Goal: Task Accomplishment & Management: Manage account settings

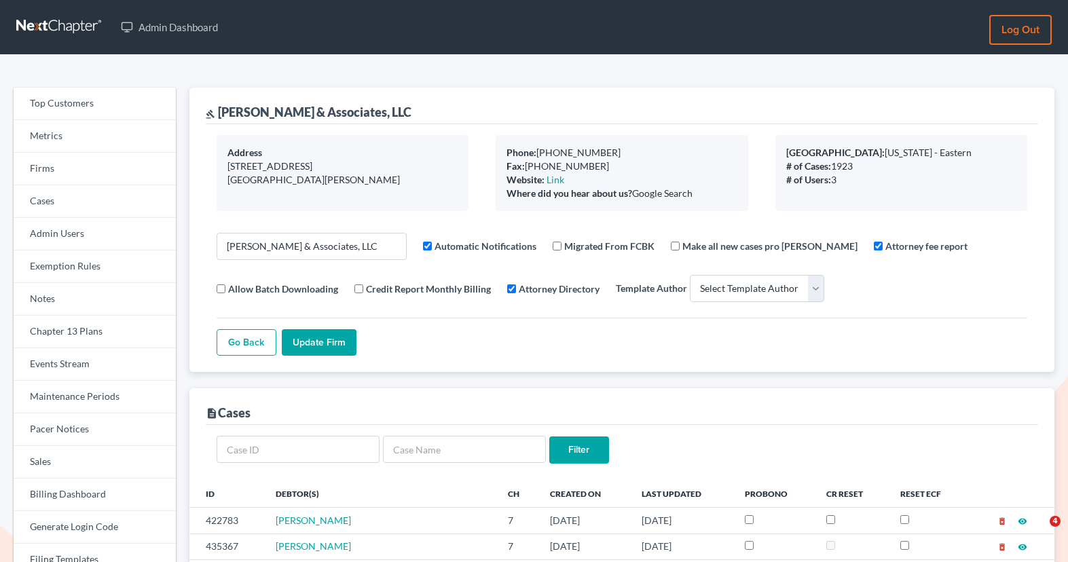
select select
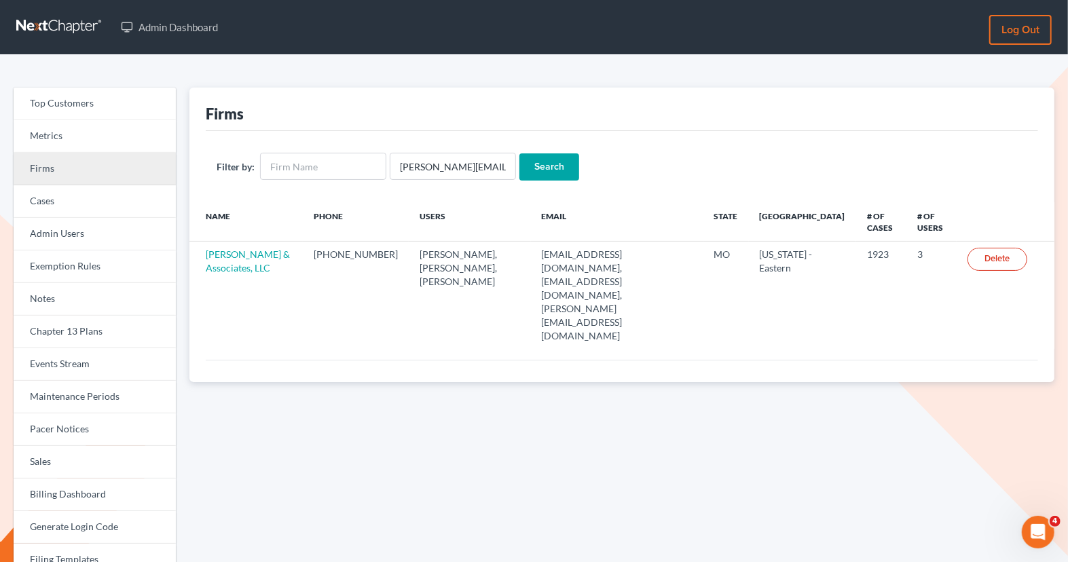
click at [126, 177] on link "Firms" at bounding box center [95, 169] width 162 height 33
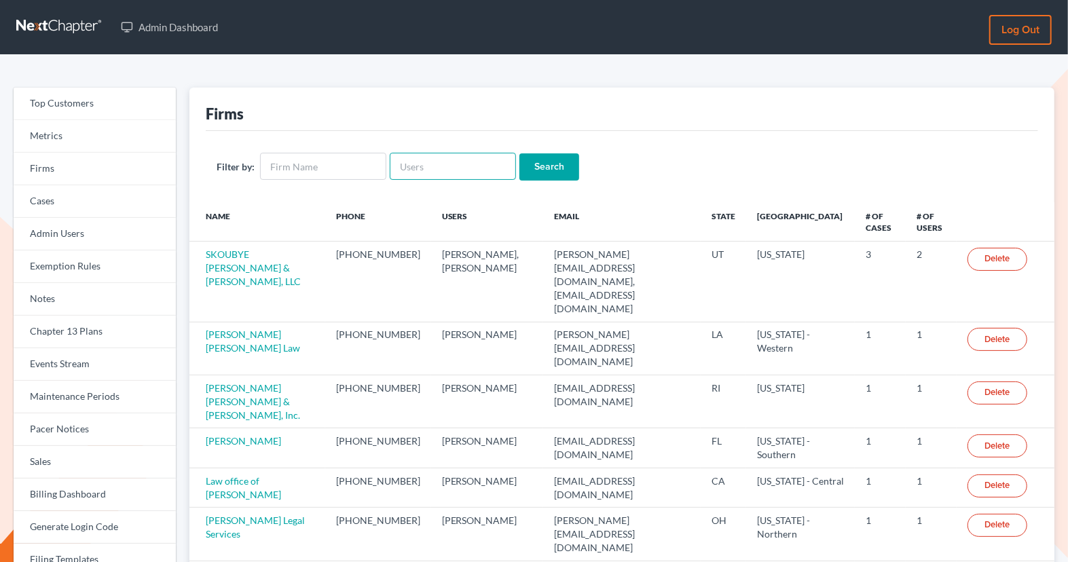
click at [454, 172] on input "text" at bounding box center [453, 166] width 126 height 27
paste input "[PERSON_NAME][EMAIL_ADDRESS][DOMAIN_NAME]"
type input "[PERSON_NAME][EMAIL_ADDRESS][DOMAIN_NAME]"
click at [554, 164] on input "Search" at bounding box center [550, 167] width 60 height 27
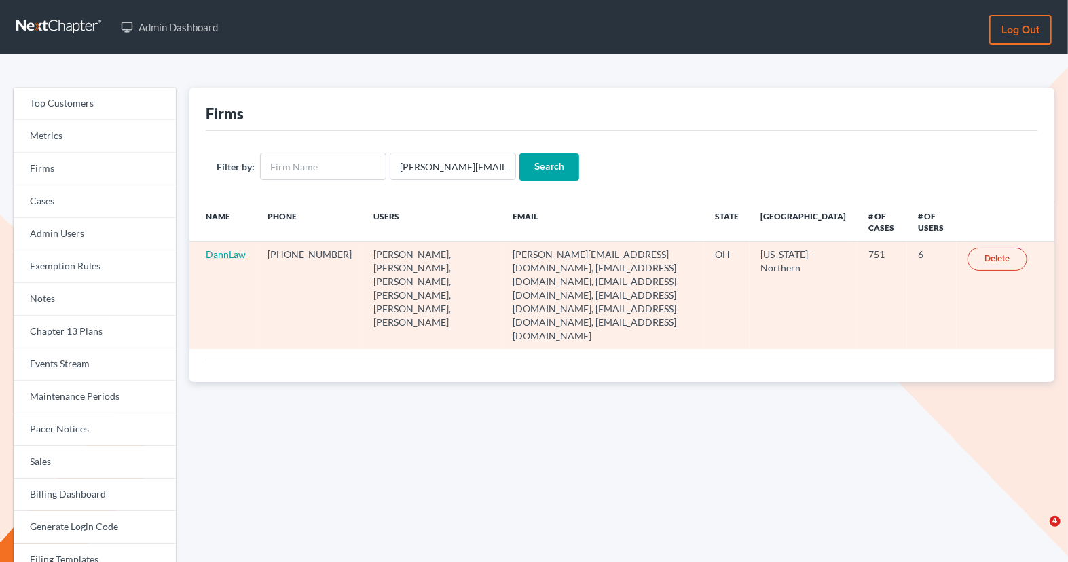
click at [226, 256] on link "DannLaw" at bounding box center [226, 255] width 40 height 12
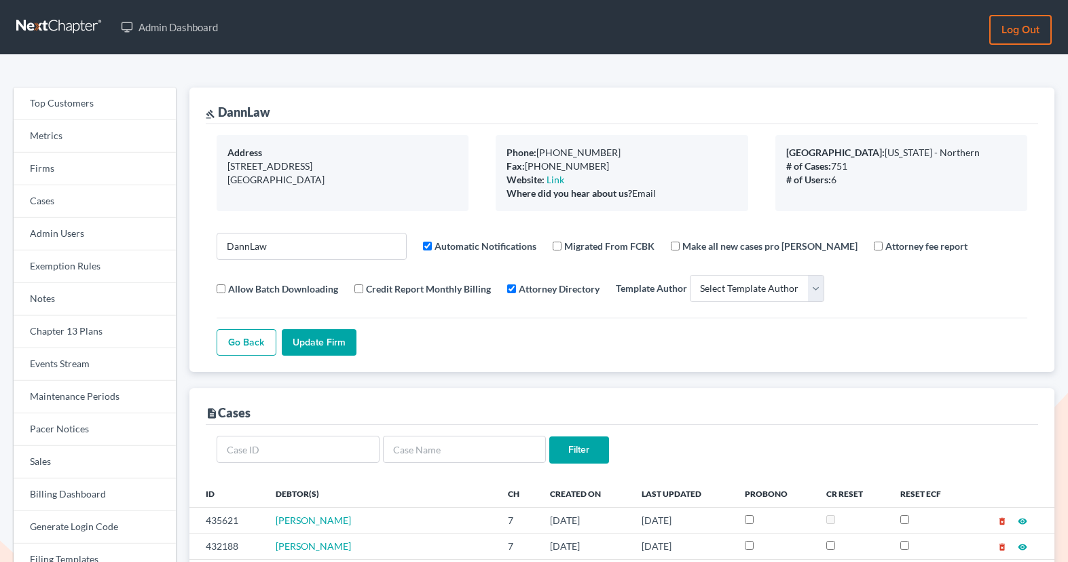
select select
click at [86, 184] on link "Firms" at bounding box center [95, 169] width 162 height 33
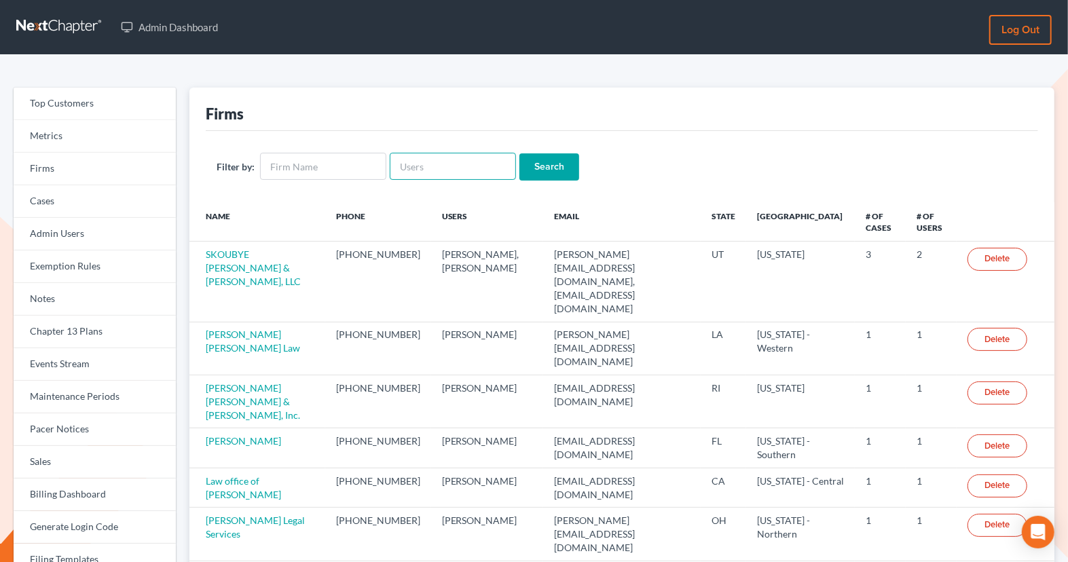
click at [426, 164] on input "text" at bounding box center [453, 166] width 126 height 27
paste input "RAYMOND"
type input "RAYMOND"
click at [531, 168] on input "Search" at bounding box center [550, 167] width 60 height 27
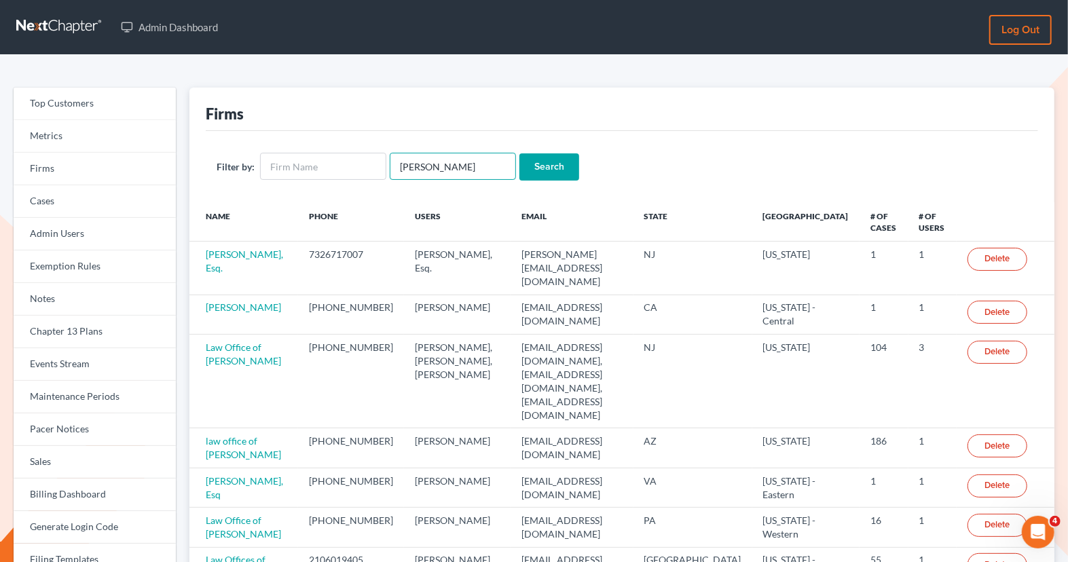
click at [458, 168] on input "RAYMOND" at bounding box center [453, 166] width 126 height 27
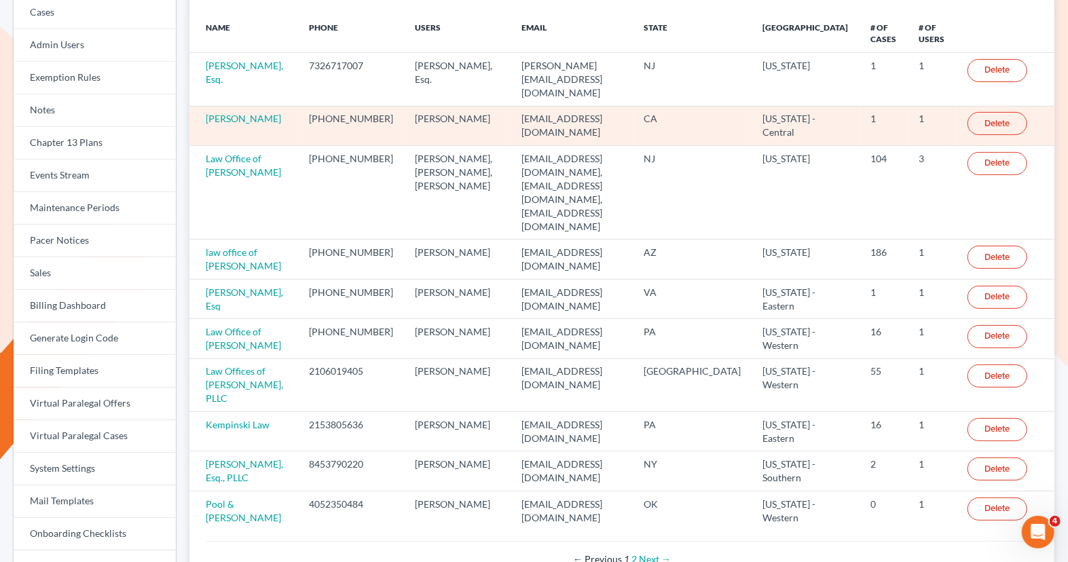
scroll to position [277, 0]
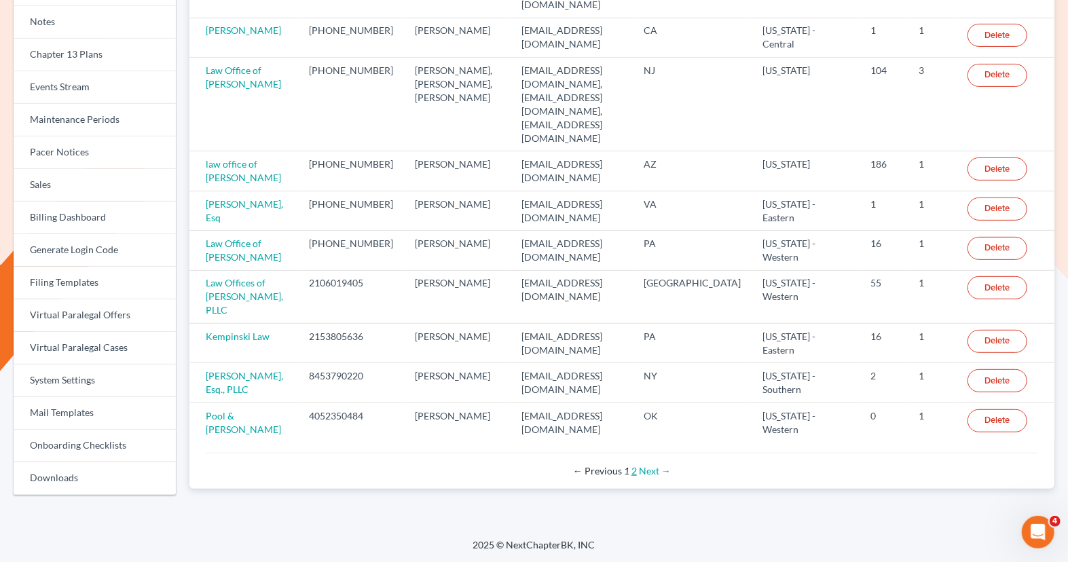
click at [635, 465] on link "2" at bounding box center [634, 471] width 5 height 12
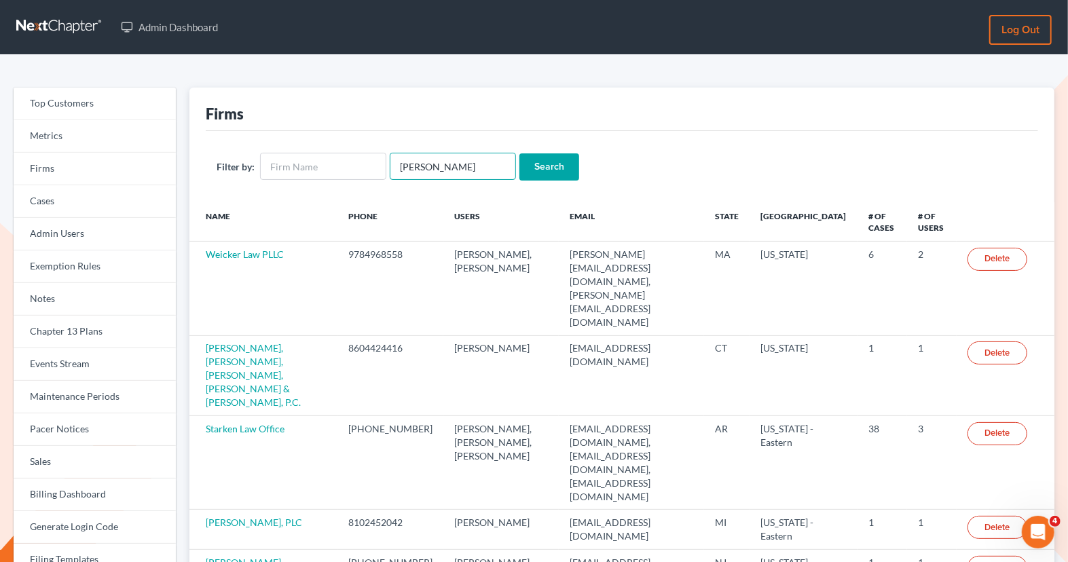
click at [451, 168] on input "RAYMOND" at bounding box center [453, 166] width 126 height 27
type input "raymond hill"
click at [539, 170] on input "Search" at bounding box center [550, 167] width 60 height 27
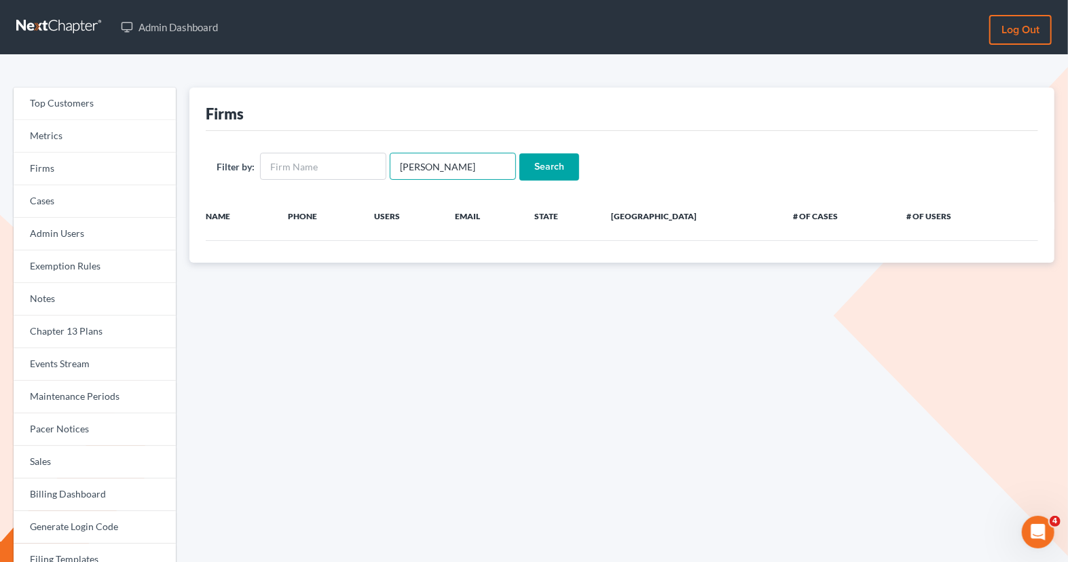
drag, startPoint x: 465, startPoint y: 164, endPoint x: 257, endPoint y: 137, distance: 209.5
click at [257, 138] on div "Filter by: [PERSON_NAME] Search" at bounding box center [622, 166] width 833 height 71
paste input "[EMAIL_ADDRESS][DOMAIN_NAME]"
type input "[EMAIL_ADDRESS][DOMAIN_NAME]"
click at [548, 163] on input "Search" at bounding box center [550, 167] width 60 height 27
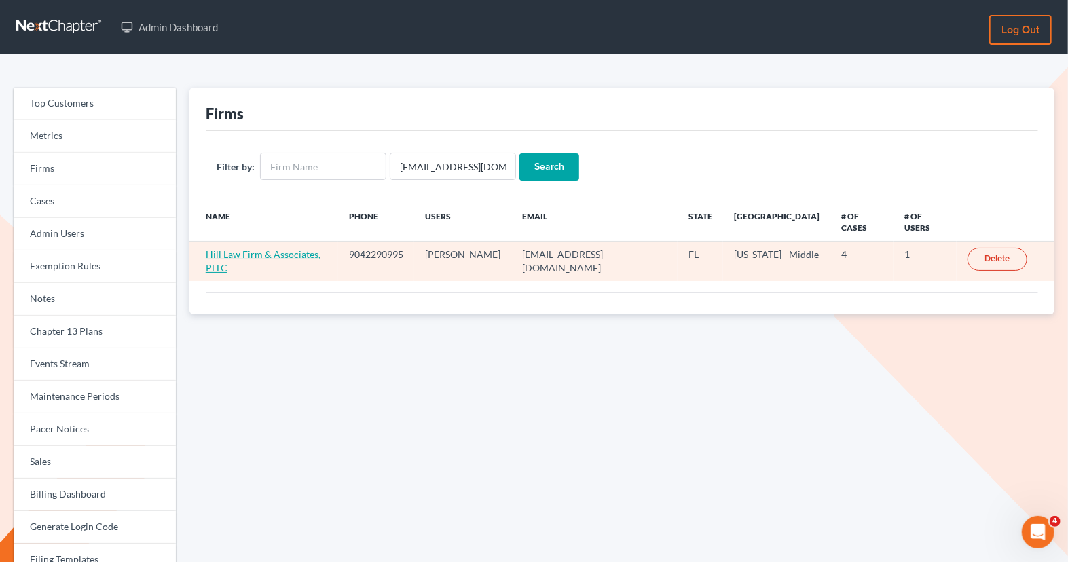
click at [288, 249] on link "Hill Law Firm & Associates, PLLC" at bounding box center [263, 261] width 115 height 25
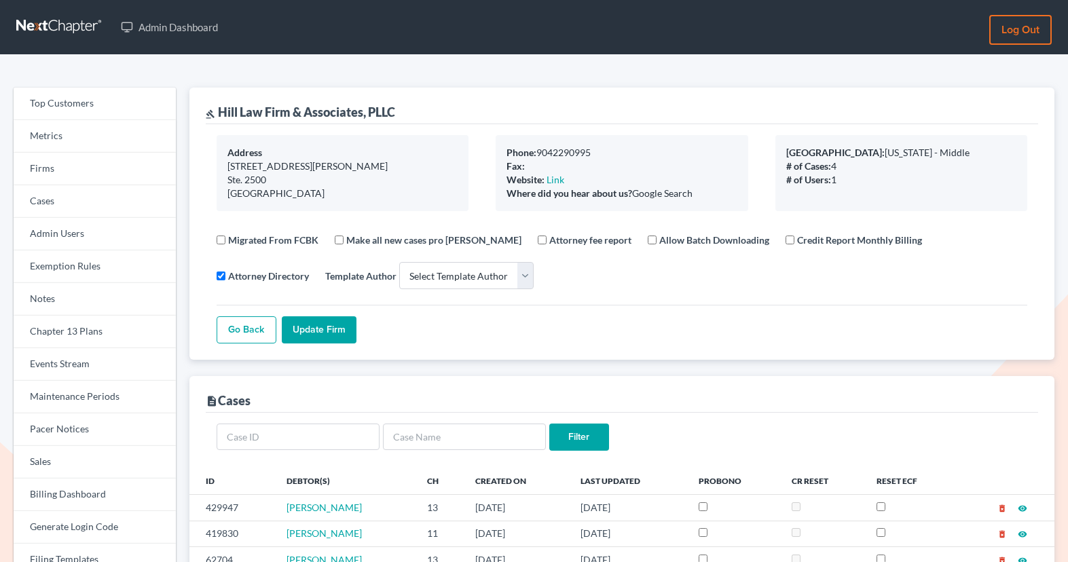
select select
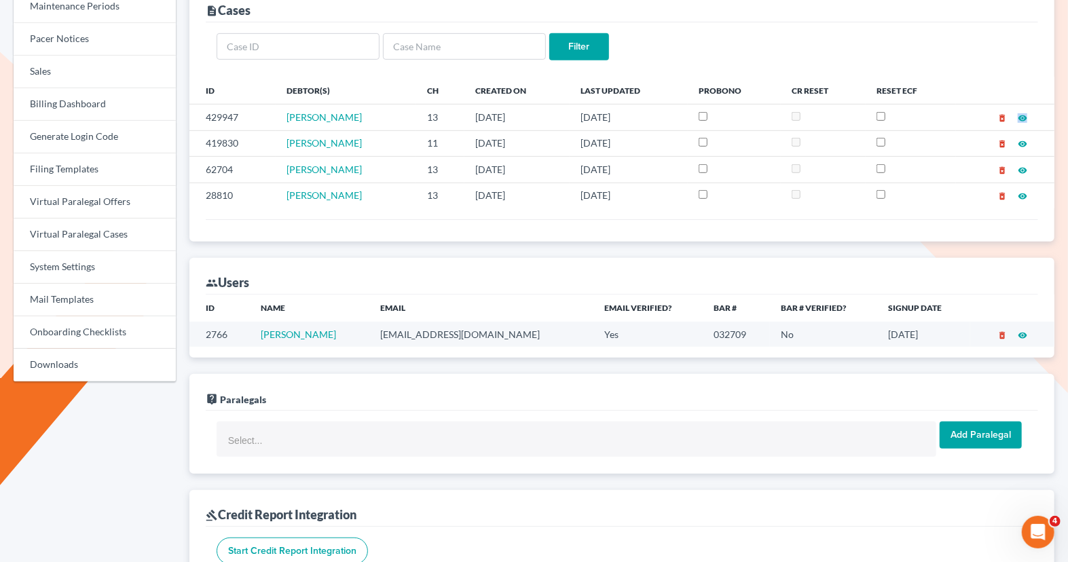
scroll to position [397, 0]
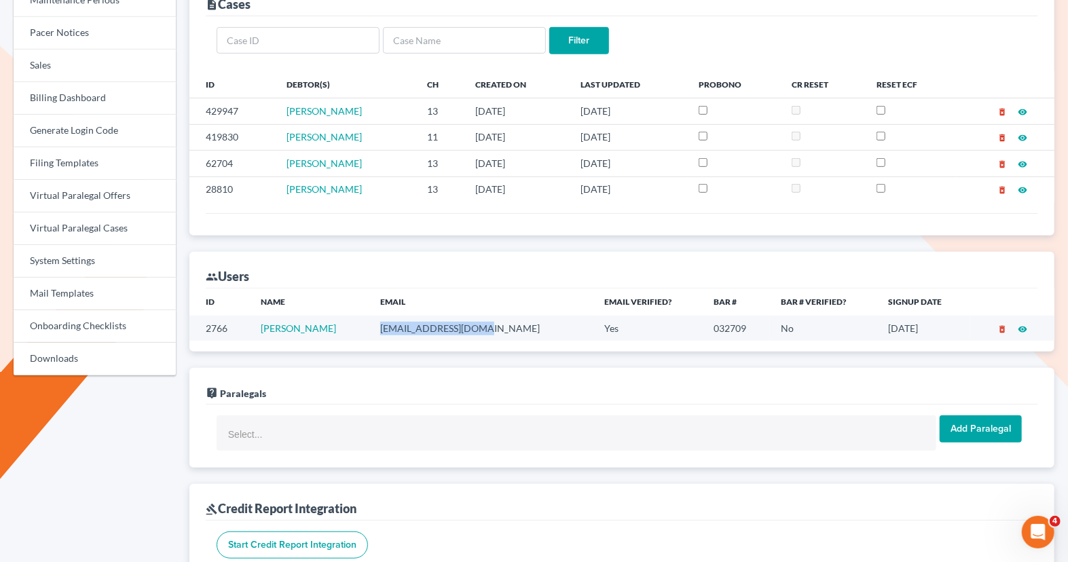
drag, startPoint x: 453, startPoint y: 322, endPoint x: 348, endPoint y: 314, distance: 105.5
click at [370, 316] on td "[EMAIL_ADDRESS][DOMAIN_NAME]" at bounding box center [482, 328] width 224 height 25
copy td "[EMAIL_ADDRESS][DOMAIN_NAME]"
click at [420, 321] on td "[EMAIL_ADDRESS][DOMAIN_NAME]" at bounding box center [482, 328] width 224 height 25
drag, startPoint x: 443, startPoint y: 317, endPoint x: 324, endPoint y: 317, distance: 118.9
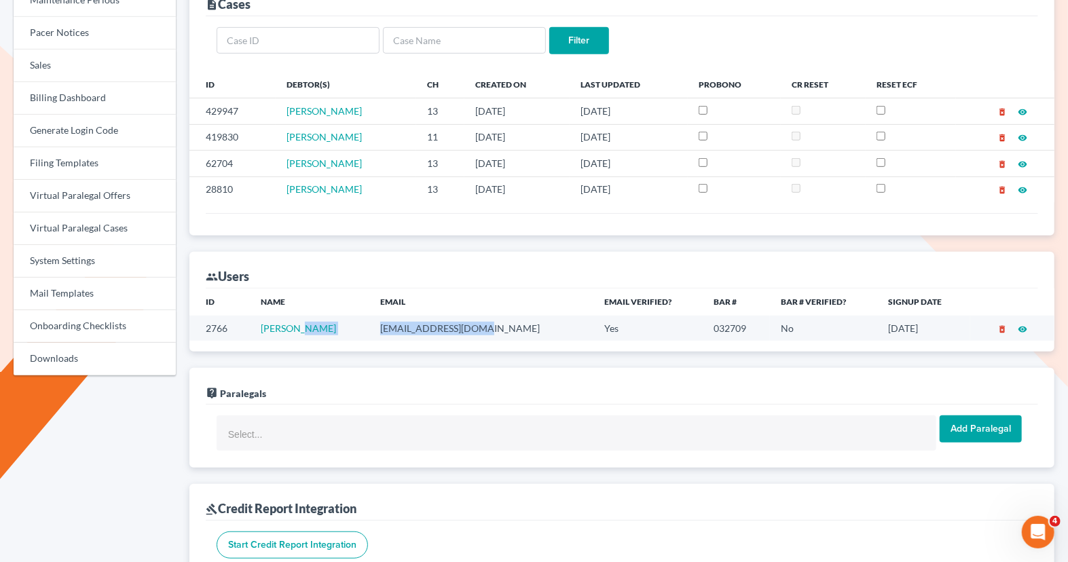
click at [324, 317] on tr "2766 [PERSON_NAME] [PERSON_NAME][EMAIL_ADDRESS][DOMAIN_NAME] Yes 032709 No [DAT…" at bounding box center [622, 328] width 865 height 25
copy tr "[EMAIL_ADDRESS][DOMAIN_NAME]"
click at [408, 323] on td "[EMAIL_ADDRESS][DOMAIN_NAME]" at bounding box center [482, 328] width 224 height 25
drag, startPoint x: 447, startPoint y: 320, endPoint x: 316, endPoint y: 320, distance: 131.1
click at [316, 320] on tr "2766 Ray Hill rayhillesq@gmail.com Yes 032709 No 08/19/2017 delete_forever visi…" at bounding box center [622, 328] width 865 height 25
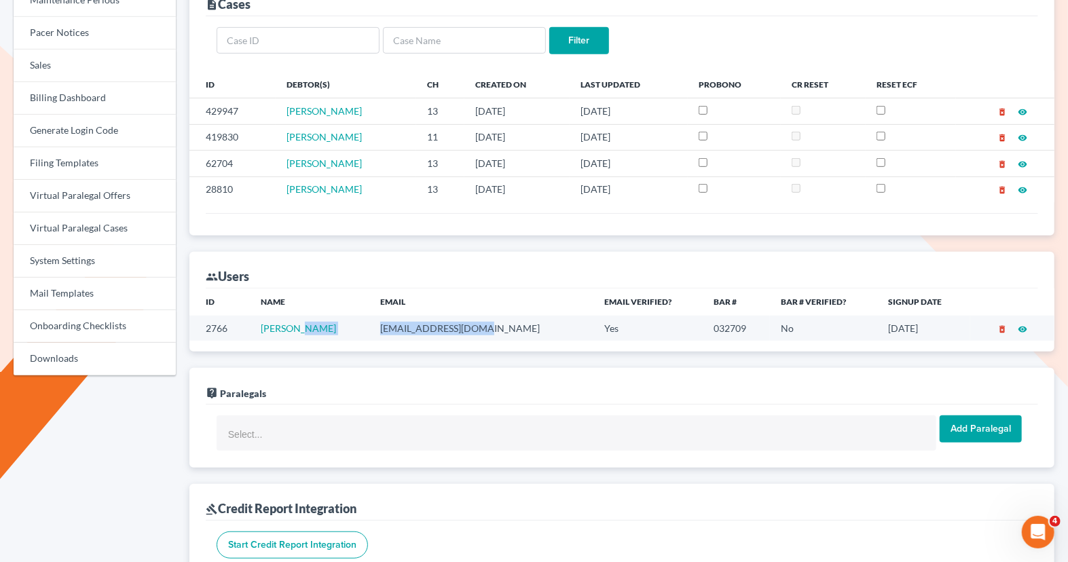
copy tr "rayhillesq@gmail.com"
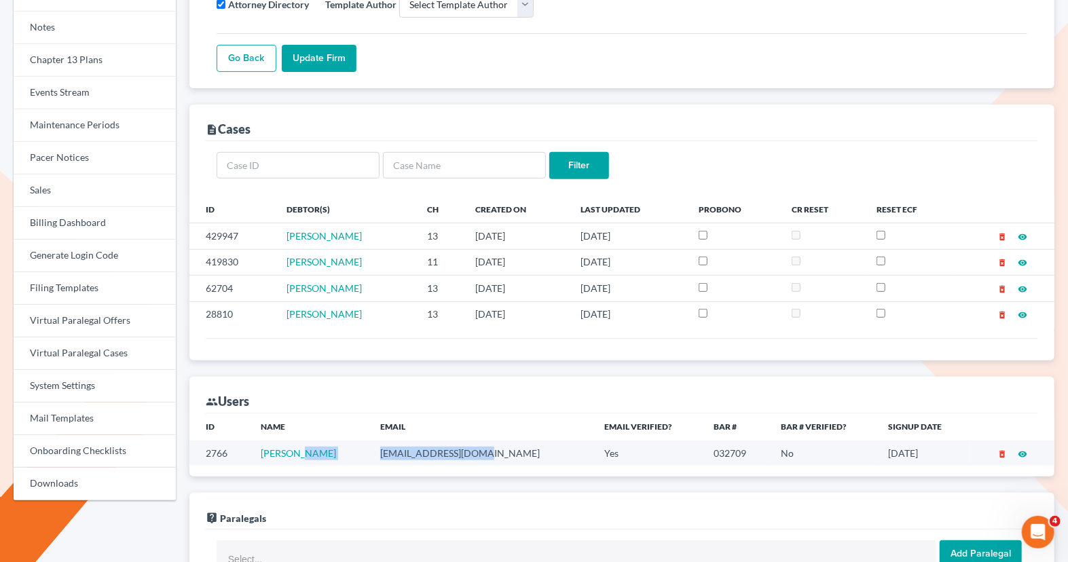
scroll to position [0, 0]
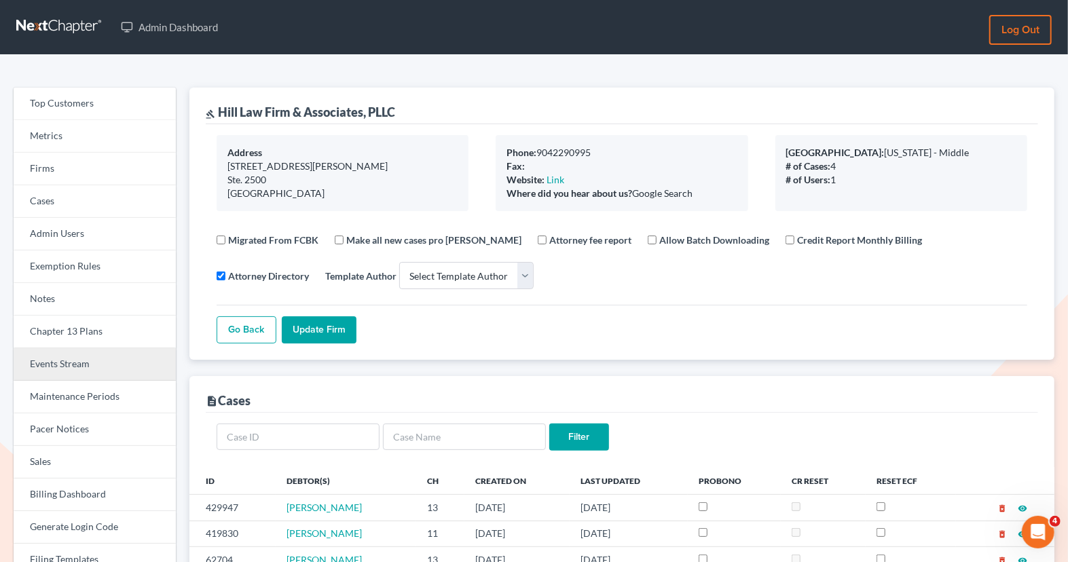
click at [127, 368] on link "Events Stream" at bounding box center [95, 364] width 162 height 33
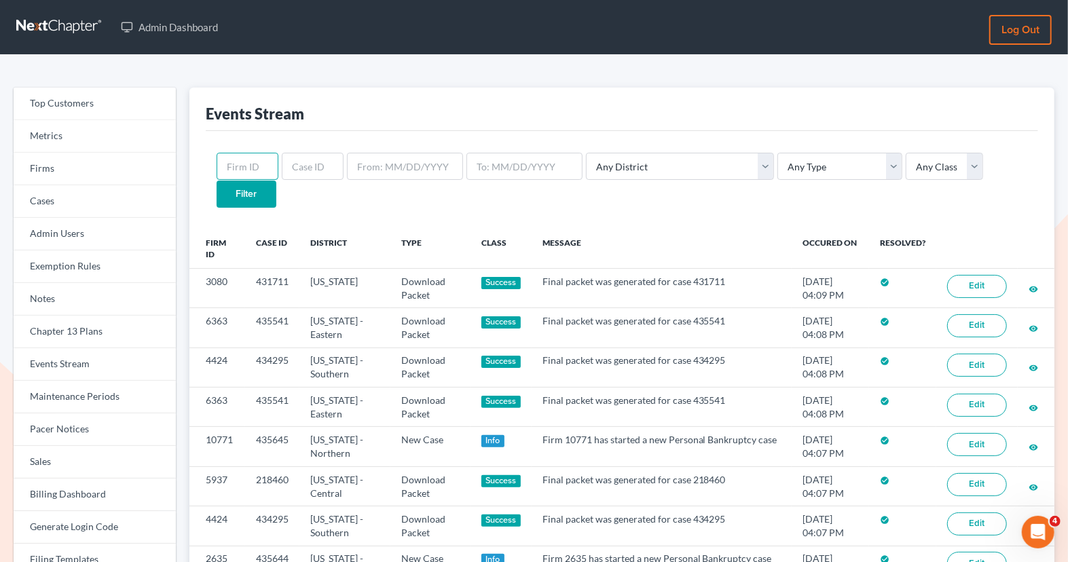
click at [241, 167] on input "text" at bounding box center [248, 166] width 62 height 27
paste input "1674"
type input "1674"
click at [276, 181] on input "Filter" at bounding box center [247, 194] width 60 height 27
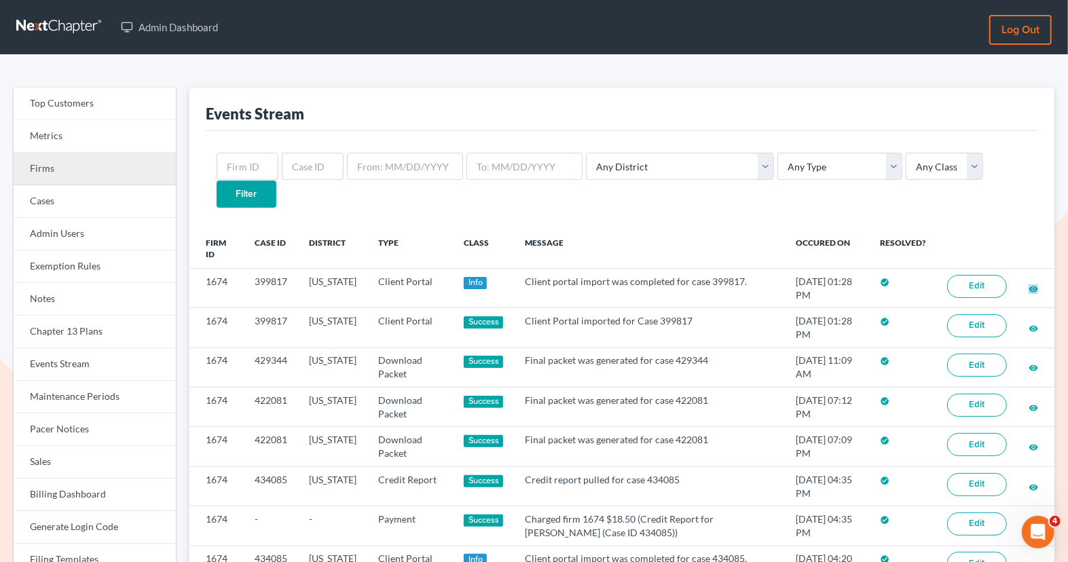
click at [90, 158] on link "Firms" at bounding box center [95, 169] width 162 height 33
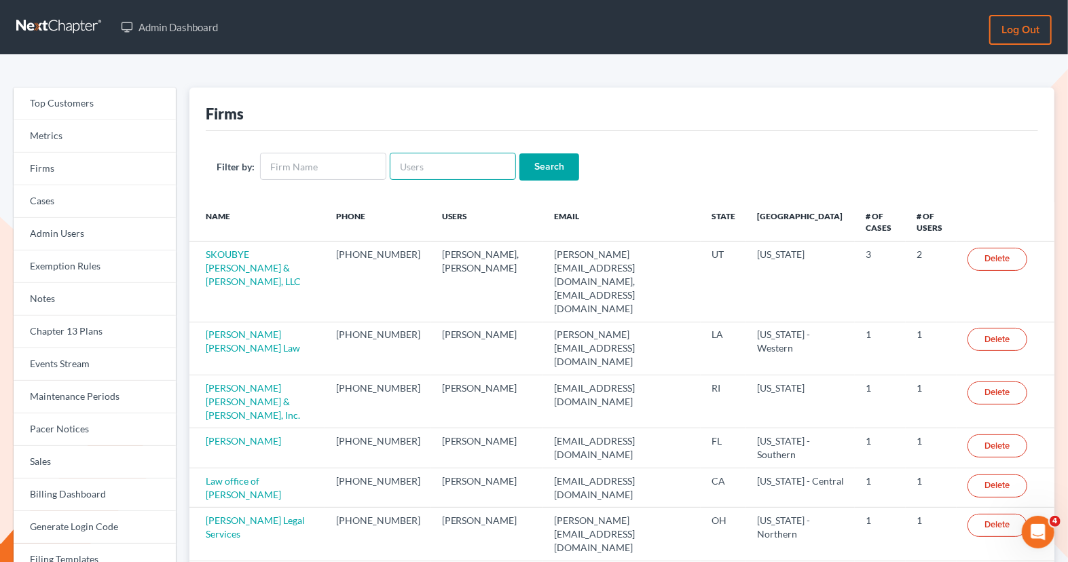
click at [425, 162] on input "text" at bounding box center [453, 166] width 126 height 27
type input "[US_STATE]"
drag, startPoint x: 435, startPoint y: 166, endPoint x: 385, endPoint y: 166, distance: 50.3
click at [385, 166] on form "Filter by: [US_STATE] Search" at bounding box center [622, 167] width 811 height 28
click at [369, 166] on input "text" at bounding box center [323, 166] width 126 height 27
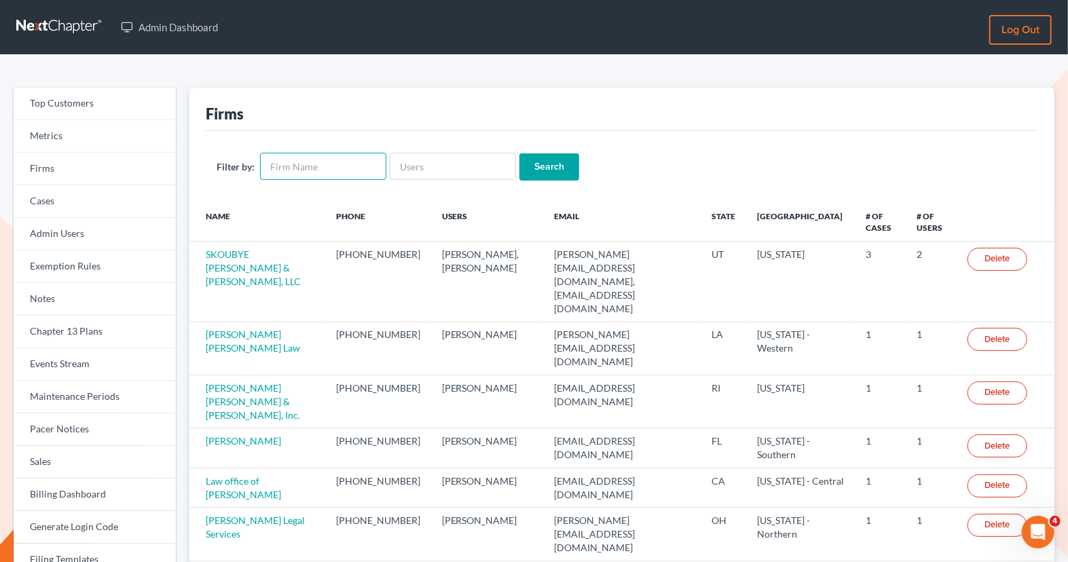
paste input "1674"
type input "1674"
drag, startPoint x: 357, startPoint y: 170, endPoint x: 255, endPoint y: 170, distance: 102.6
click at [255, 170] on div "Filter by: 1674" at bounding box center [302, 166] width 170 height 27
type input "[US_STATE] bankruptcy"
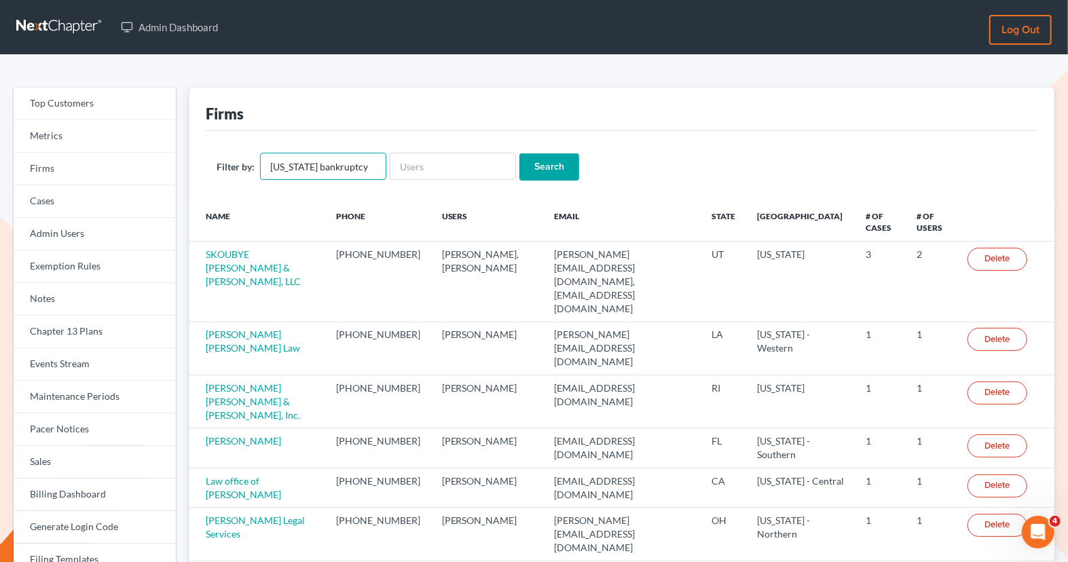
click at [520, 154] on input "Search" at bounding box center [550, 167] width 60 height 27
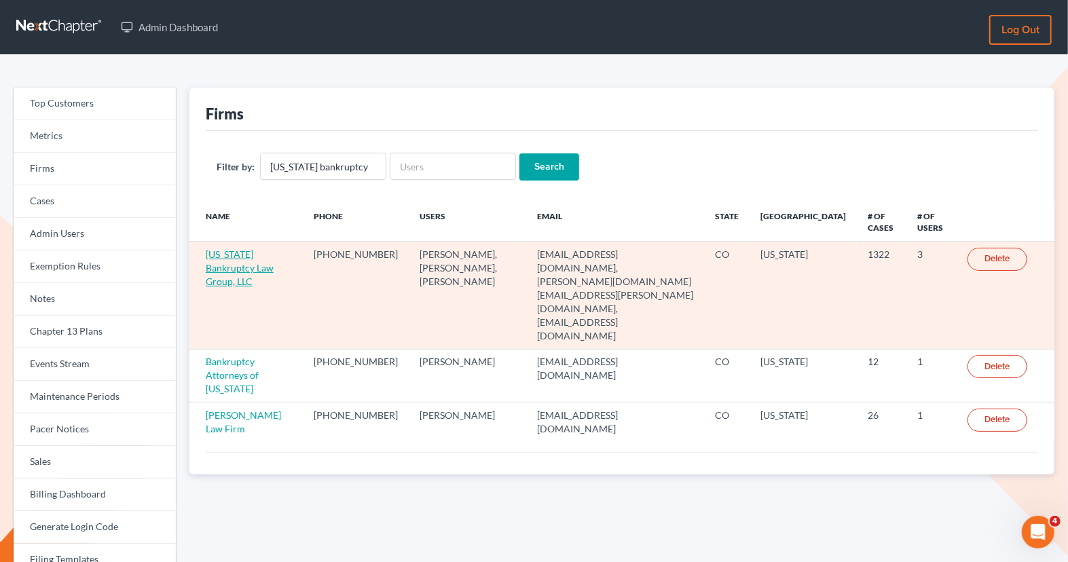
click at [268, 255] on link "[US_STATE] Bankruptcy Law Group, LLC" at bounding box center [240, 268] width 68 height 39
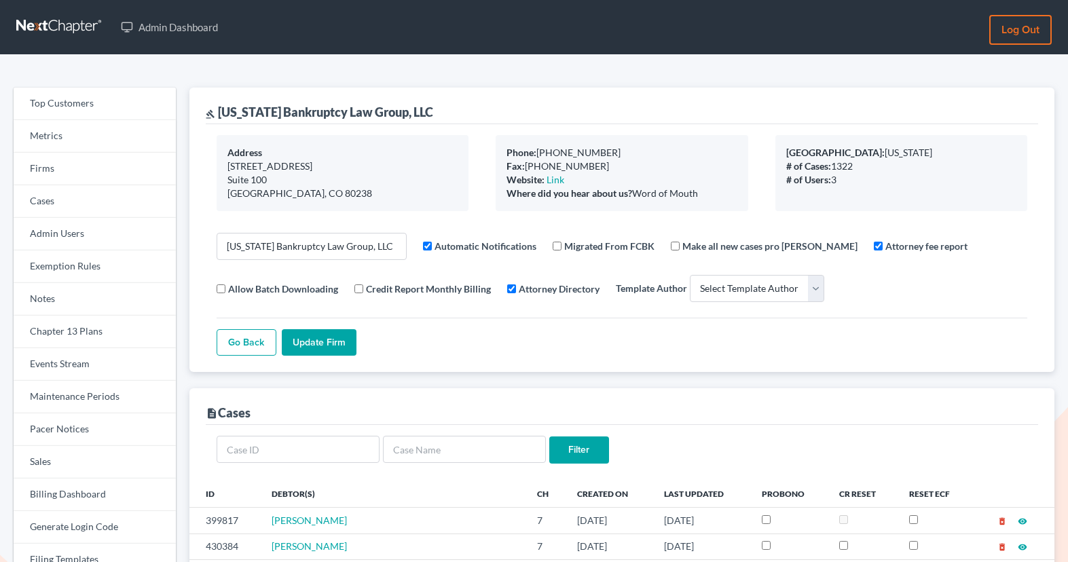
select select
click at [106, 170] on link "Firms" at bounding box center [95, 169] width 162 height 33
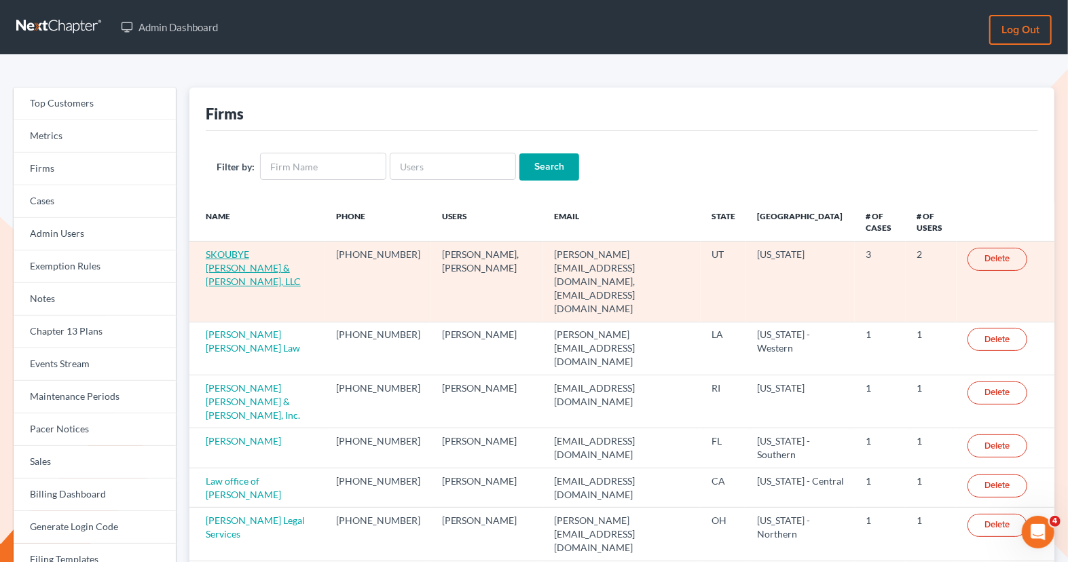
click at [255, 251] on link "SKOUBYE [PERSON_NAME] & [PERSON_NAME], LLC" at bounding box center [253, 268] width 95 height 39
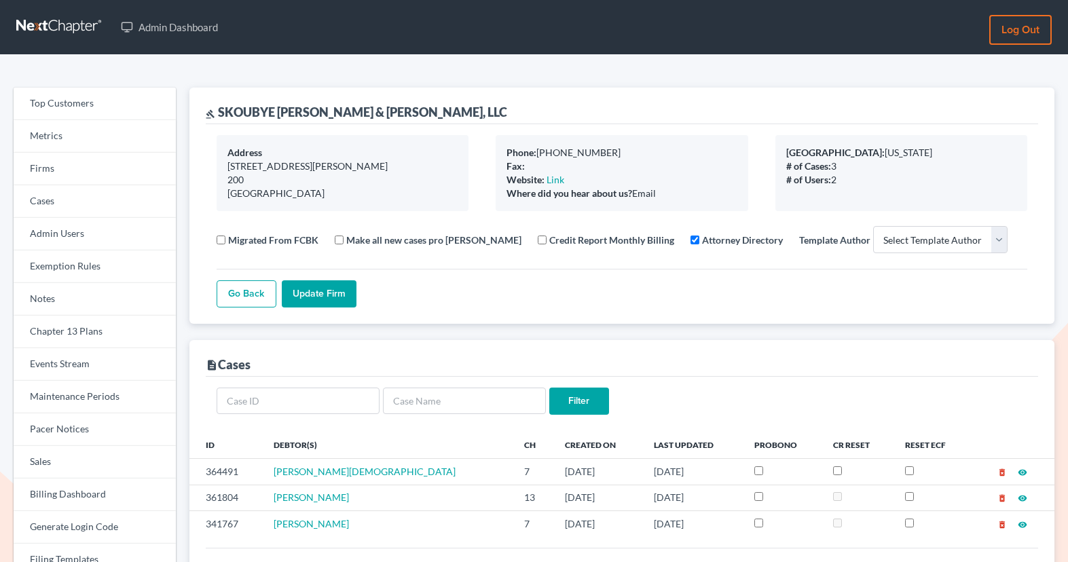
select select
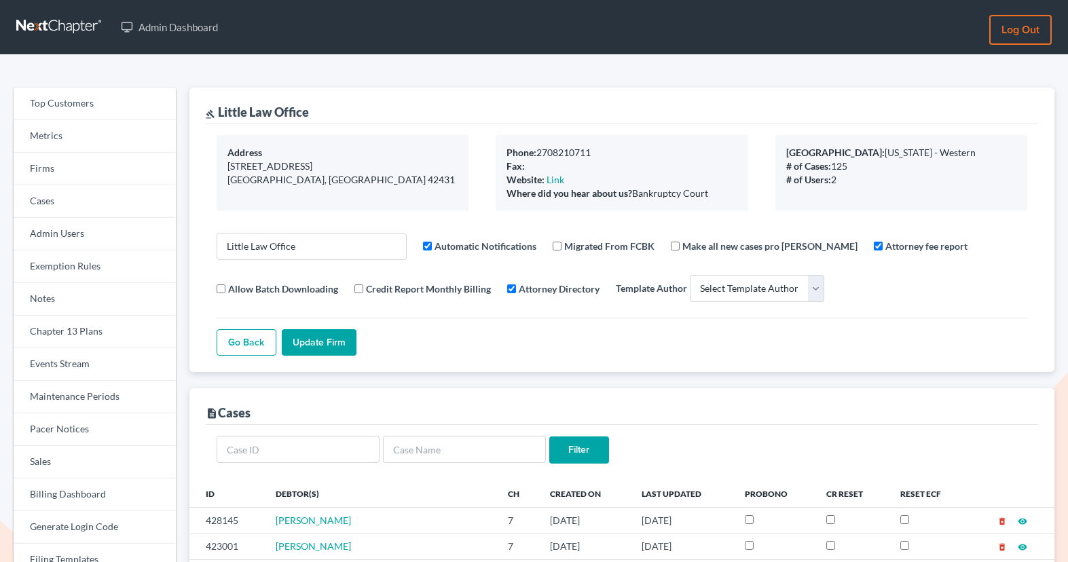
select select
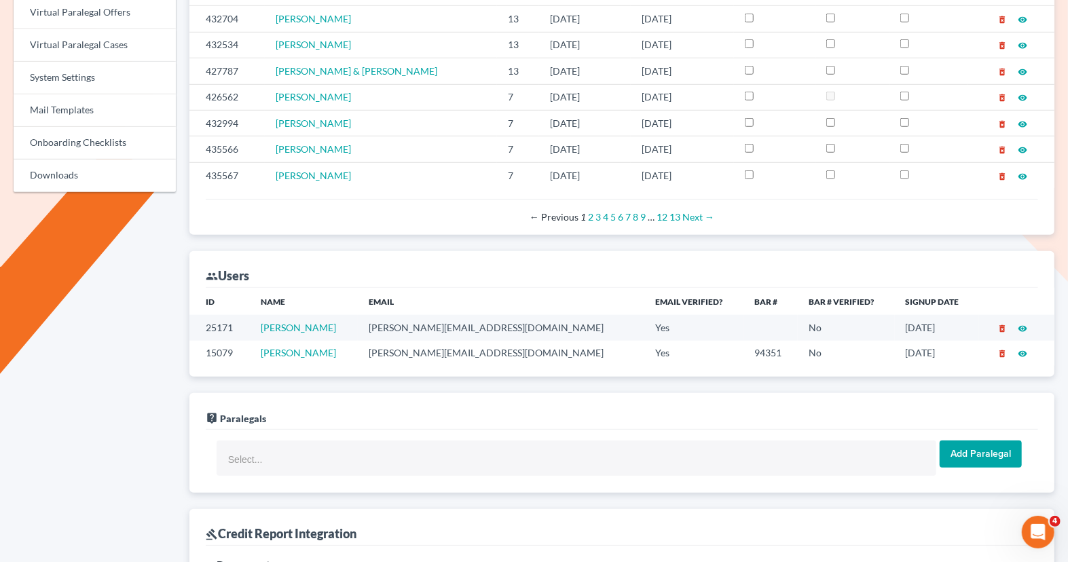
scroll to position [581, 0]
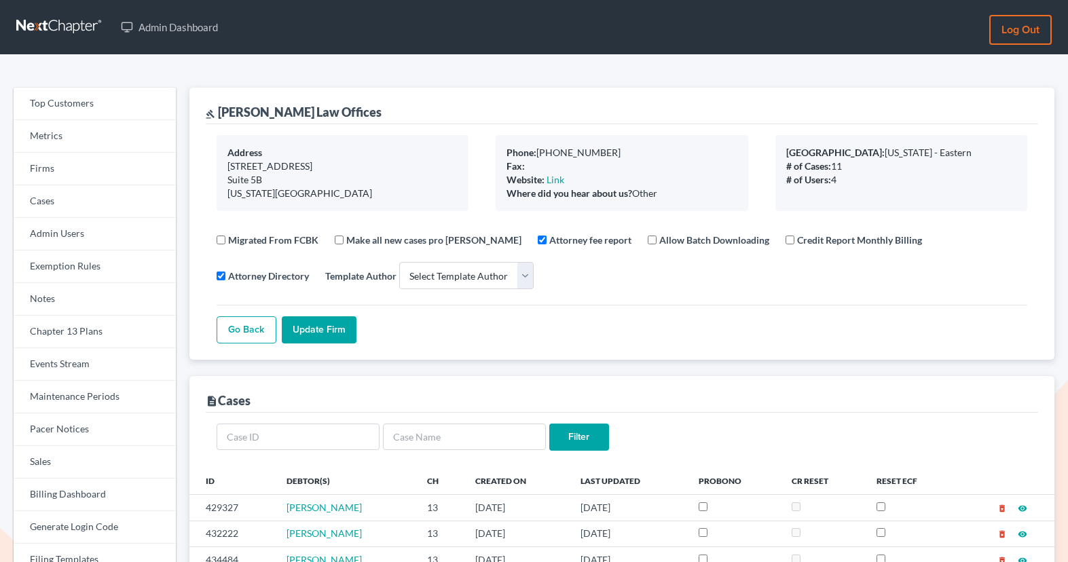
select select
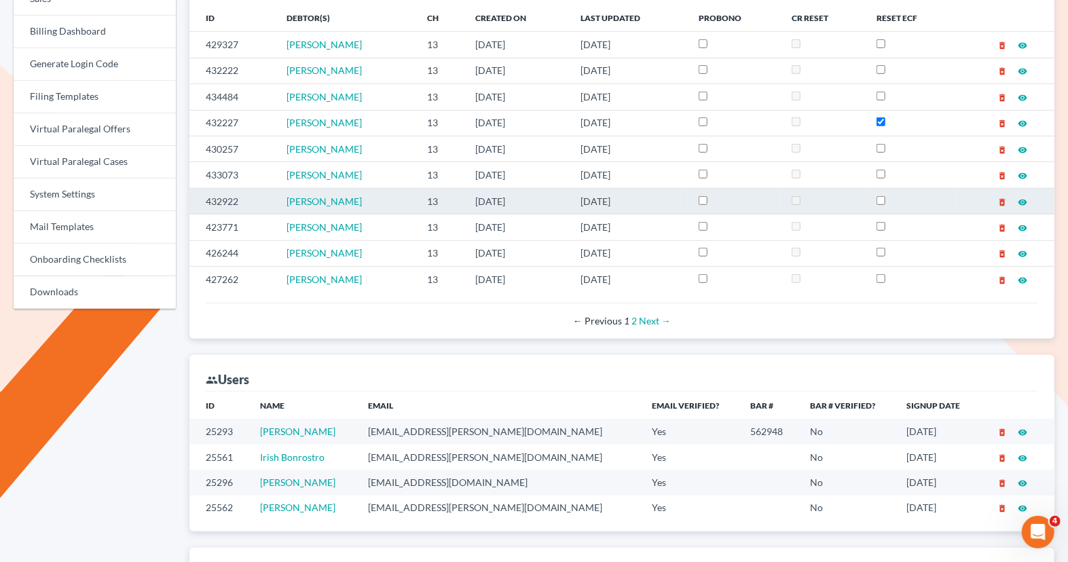
scroll to position [467, 0]
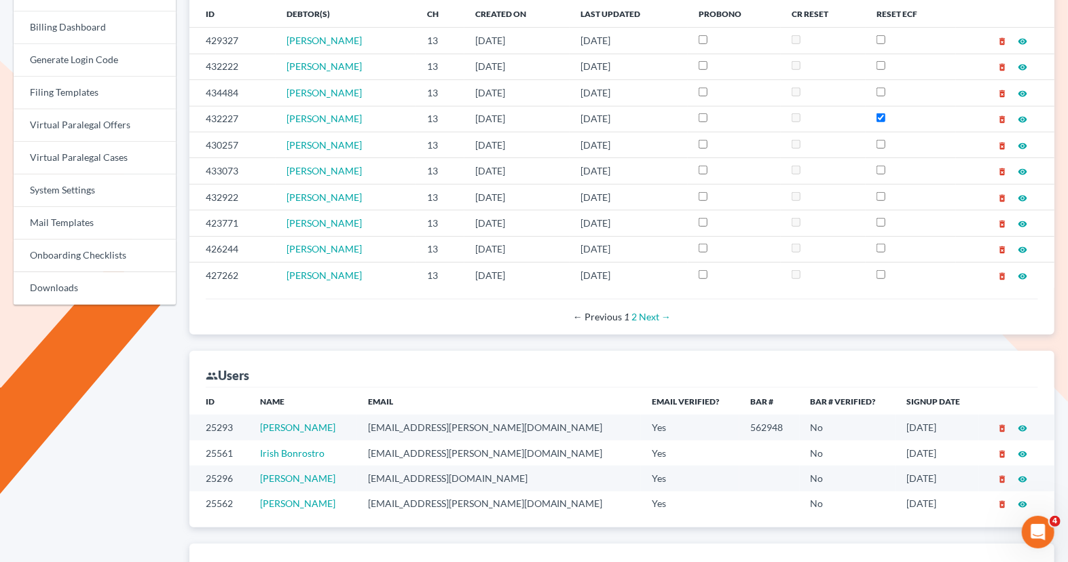
drag, startPoint x: 533, startPoint y: 413, endPoint x: 356, endPoint y: 413, distance: 177.3
click at [356, 415] on tr "25293 Michael Treanor mtreanor@treanor-advocacy.com Yes 562948 No 06/19/2025 de…" at bounding box center [622, 427] width 865 height 25
copy tr "mtreanor@treanor-advocacy.com"
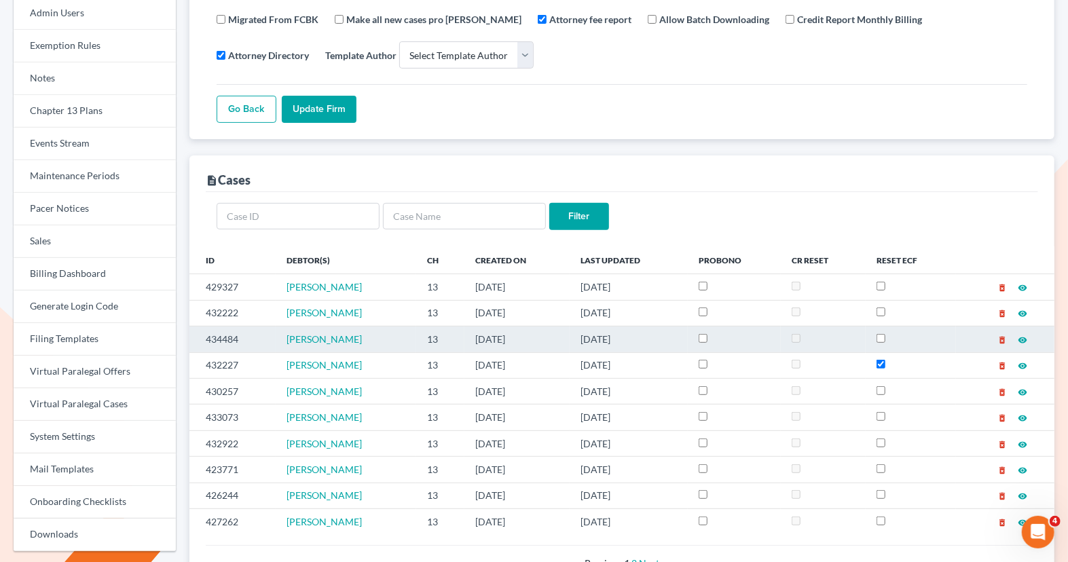
scroll to position [0, 0]
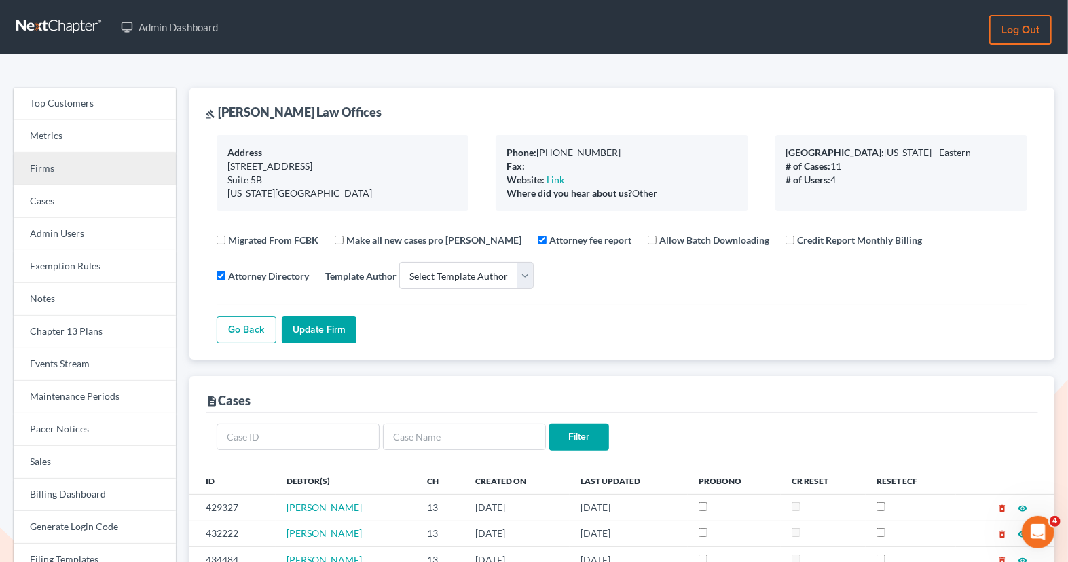
click at [79, 175] on link "Firms" at bounding box center [95, 169] width 162 height 33
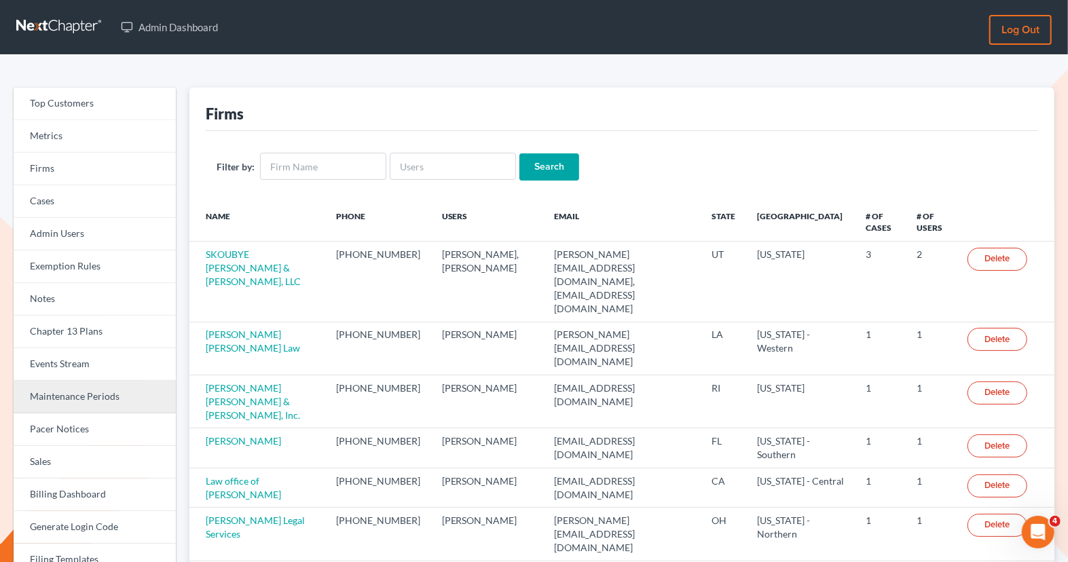
scroll to position [145, 0]
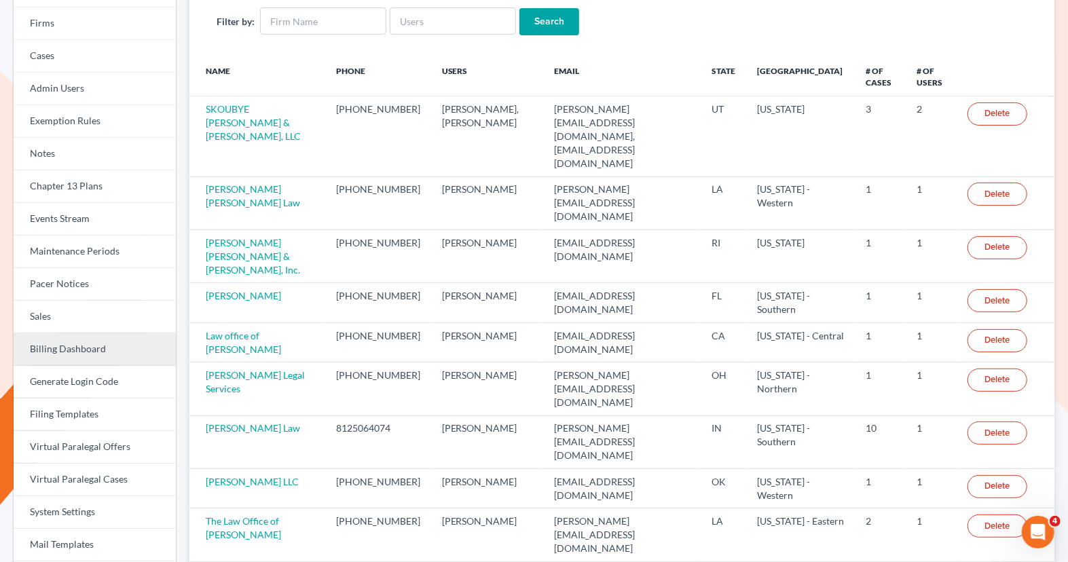
click at [69, 351] on link "Billing Dashboard" at bounding box center [95, 350] width 162 height 33
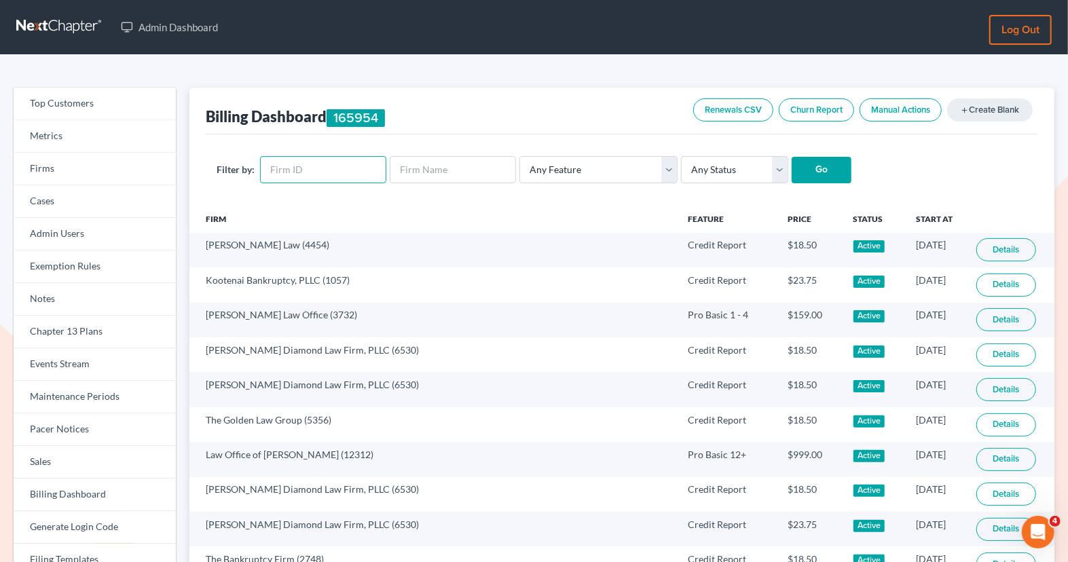
click at [330, 177] on input "text" at bounding box center [323, 169] width 126 height 27
paste input "12312"
type input "12312"
click at [804, 166] on input "Go" at bounding box center [822, 170] width 60 height 27
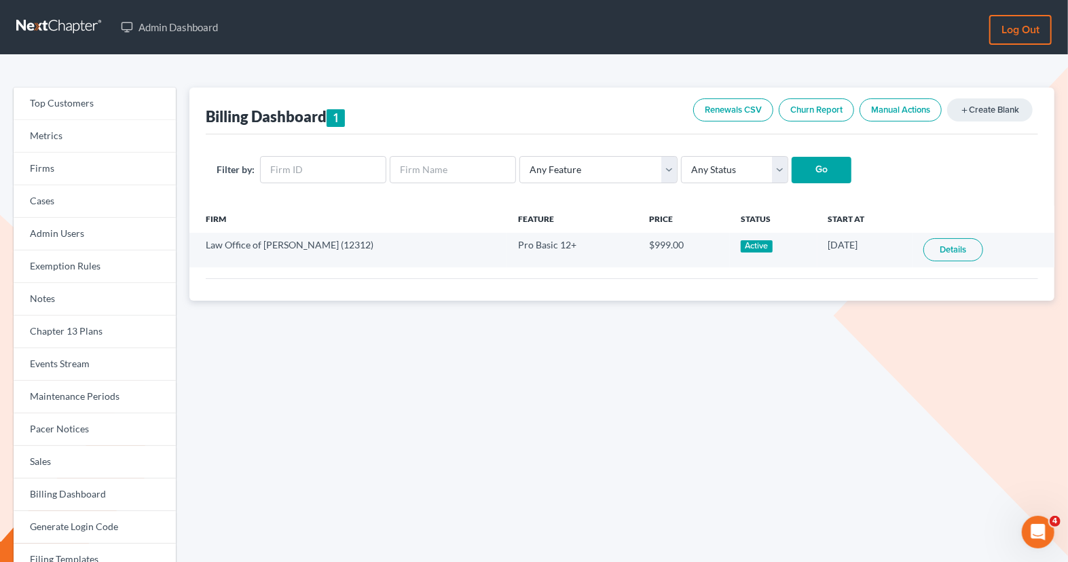
click at [901, 109] on link "Manual Actions" at bounding box center [901, 109] width 82 height 23
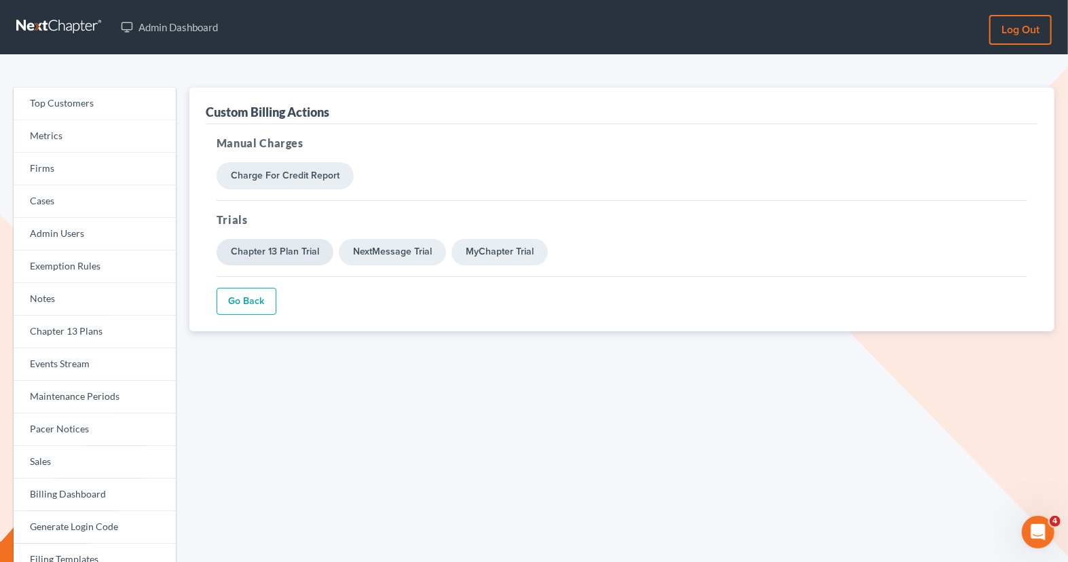
click at [295, 255] on link "Chapter 13 Plan Trial" at bounding box center [275, 252] width 117 height 27
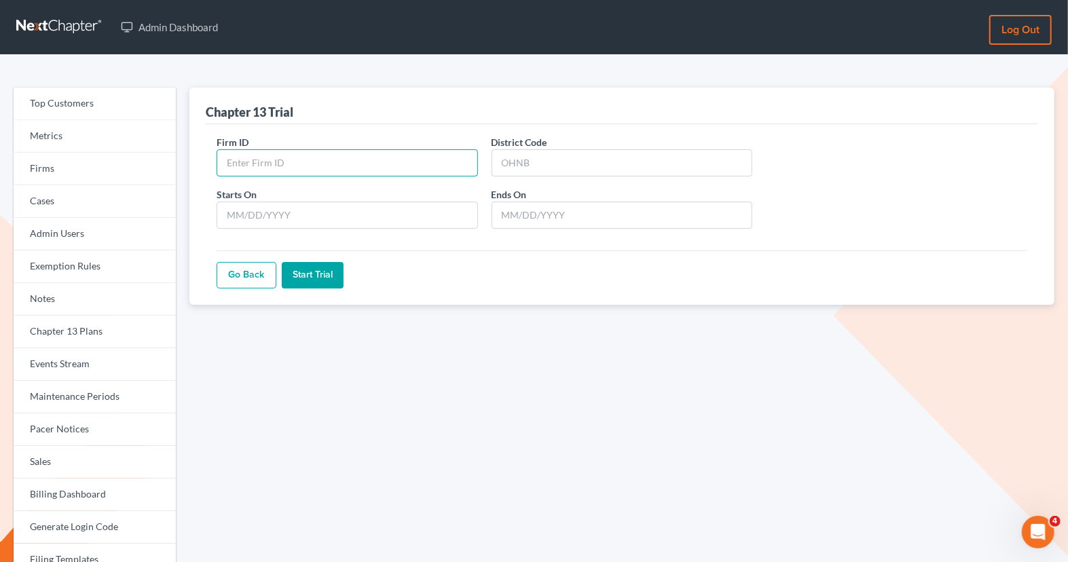
click at [308, 155] on input "Firm ID" at bounding box center [348, 162] width 262 height 27
paste input "12312"
type input "12312"
click at [511, 165] on input "District Code" at bounding box center [623, 162] width 262 height 27
click at [265, 212] on input "Starts On" at bounding box center [348, 215] width 262 height 27
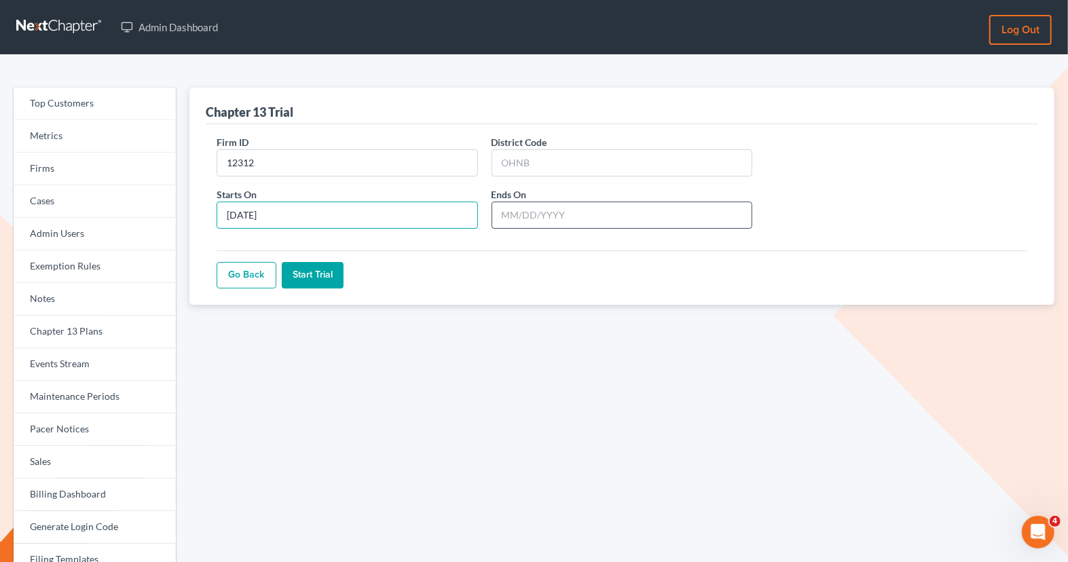
type input "[DATE]"
click at [556, 219] on input "Ends On" at bounding box center [623, 215] width 262 height 27
type input "09/04/2026"
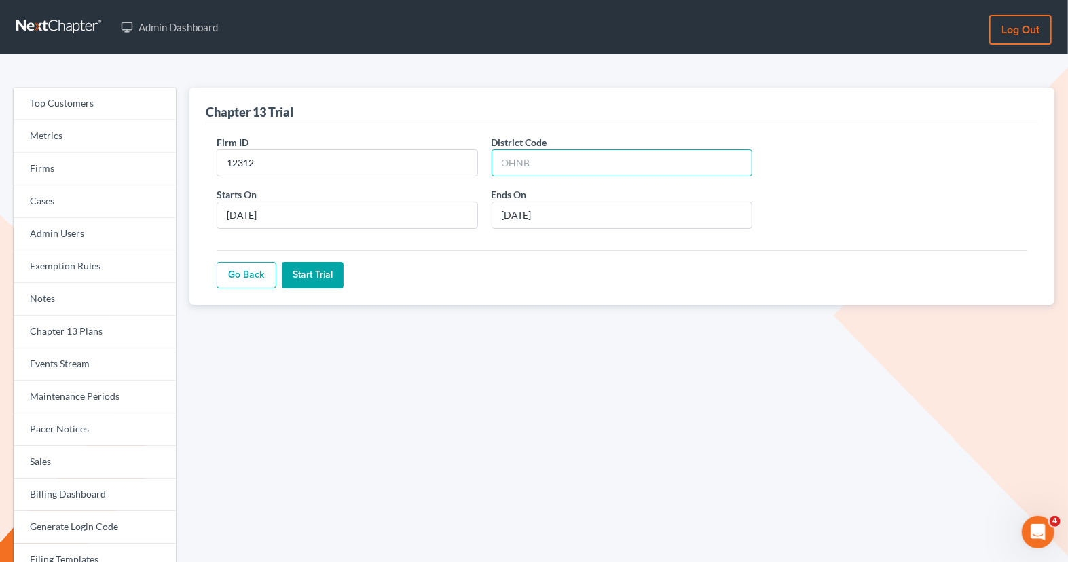
click at [520, 170] on input "District Code" at bounding box center [623, 162] width 262 height 27
drag, startPoint x: 266, startPoint y: 162, endPoint x: 196, endPoint y: 162, distance: 70.0
click at [196, 162] on div "Chapter 13 Trial Firm ID 12312 District Code Starts On 09/04/2025 Ends On 09/04…" at bounding box center [622, 196] width 865 height 217
click at [589, 161] on input "District Code" at bounding box center [623, 162] width 262 height 27
type input "MAB"
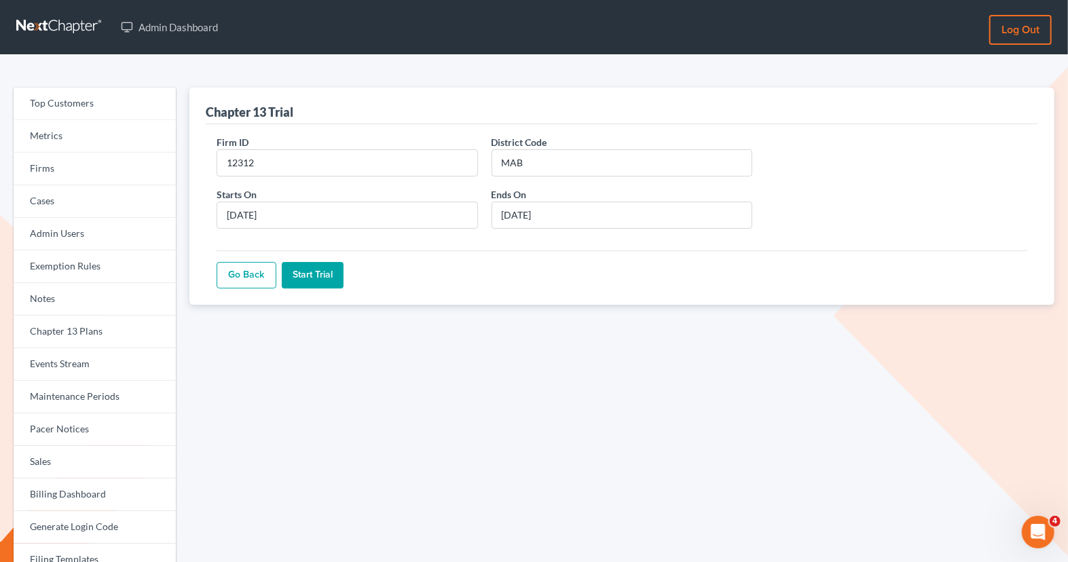
click at [319, 281] on input "Start Trial" at bounding box center [313, 275] width 62 height 27
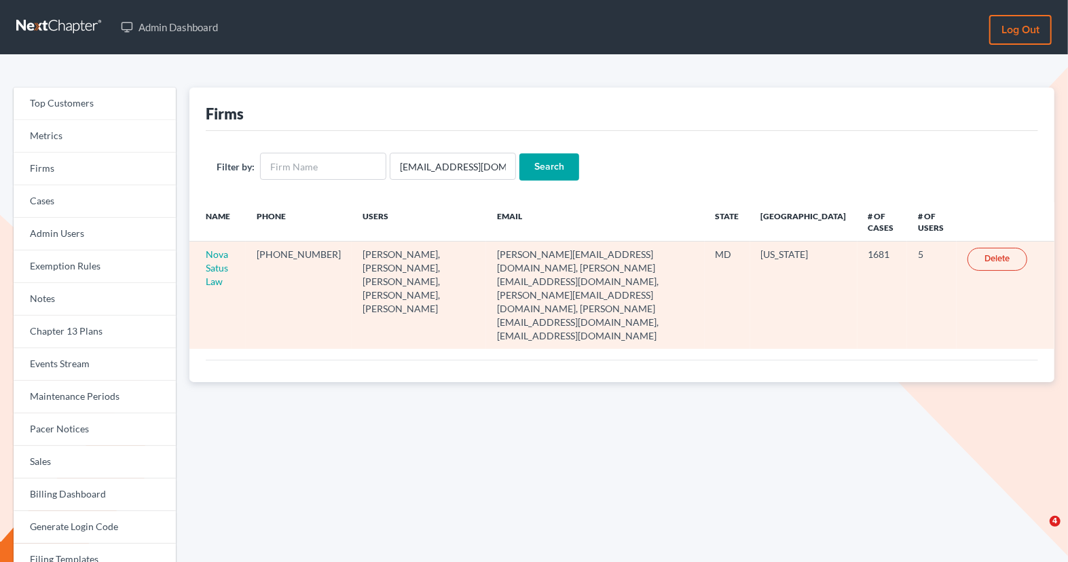
click at [209, 260] on td "Nova Satus Law" at bounding box center [218, 295] width 56 height 107
click at [213, 255] on link "Nova Satus Law" at bounding box center [217, 268] width 22 height 39
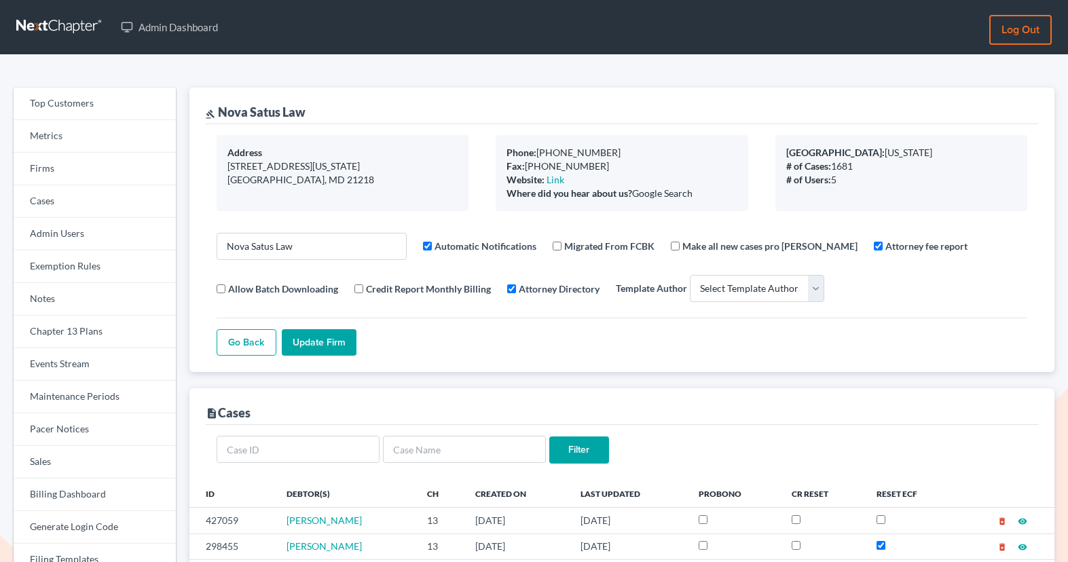
select select
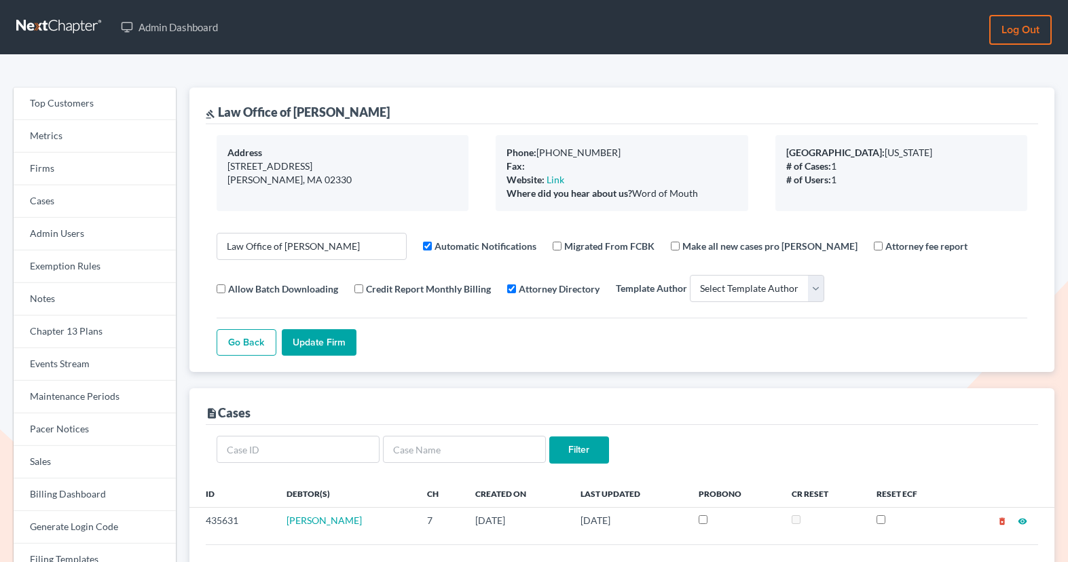
select select
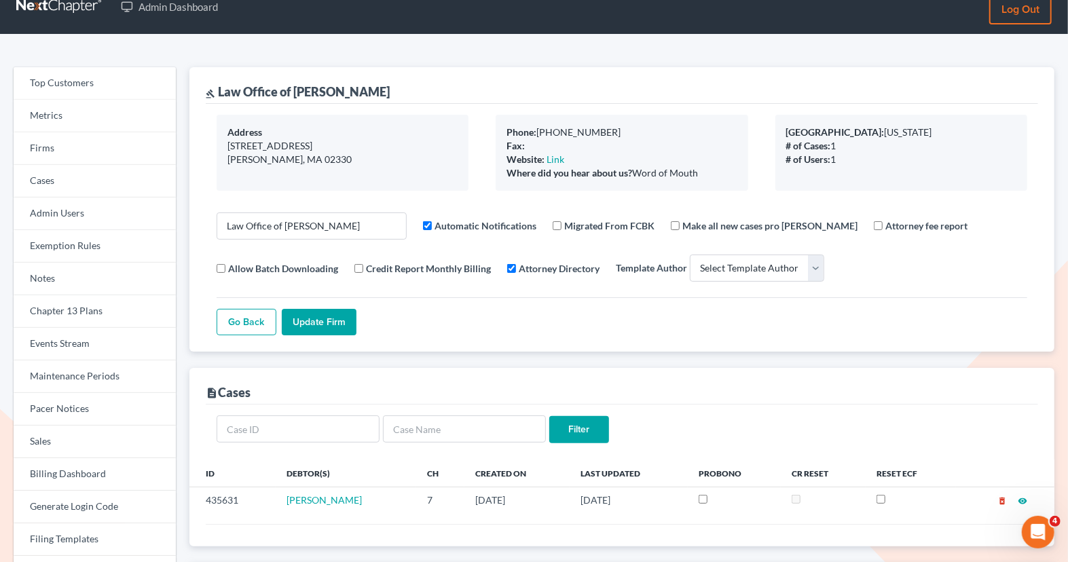
scroll to position [348, 0]
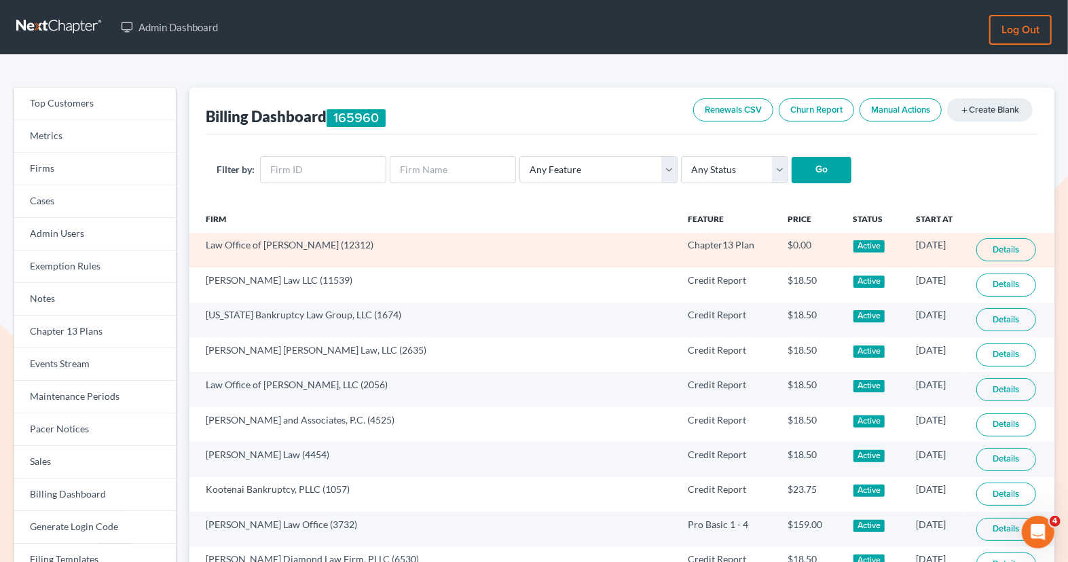
click at [977, 249] on link "Details" at bounding box center [1007, 249] width 60 height 23
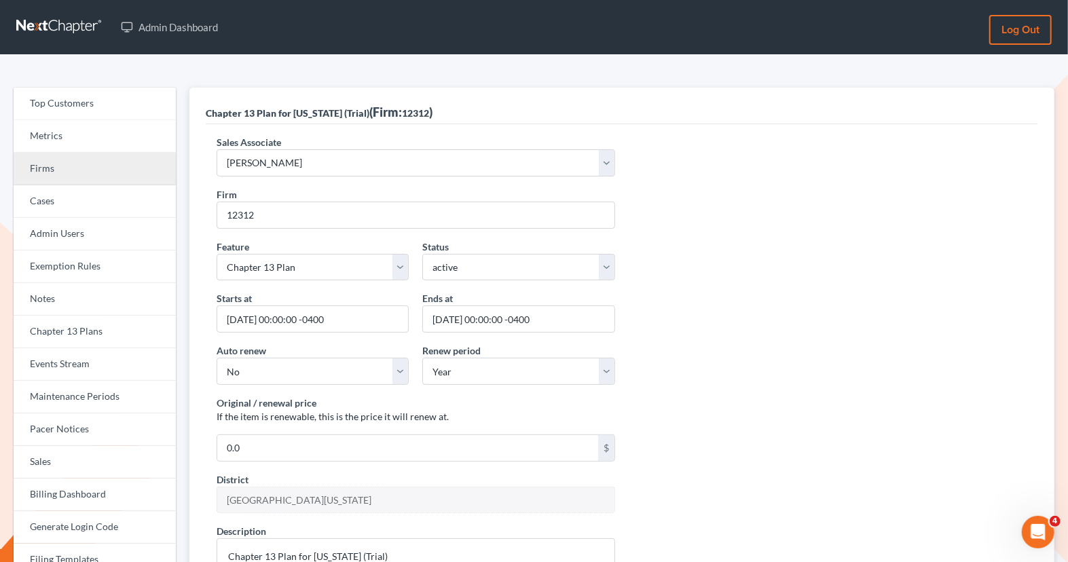
click at [98, 180] on link "Firms" at bounding box center [95, 169] width 162 height 33
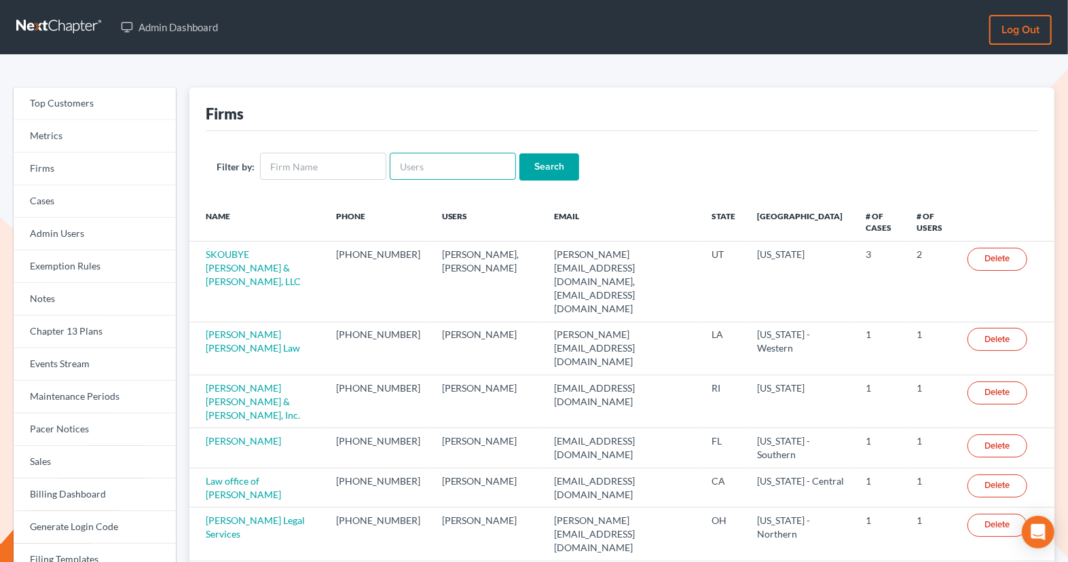
click at [441, 168] on input "text" at bounding box center [453, 166] width 126 height 27
paste input "bricklaw@msn.com"
type input "bricklaw@msn.com"
click at [531, 163] on input "Search" at bounding box center [550, 167] width 60 height 27
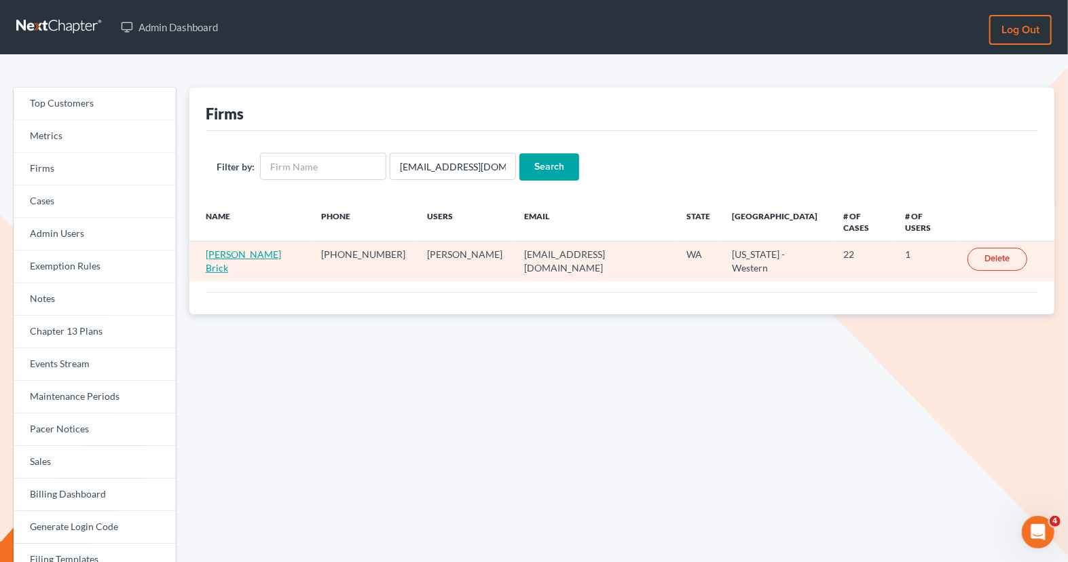
click at [232, 249] on link "[PERSON_NAME] Brick" at bounding box center [243, 261] width 75 height 25
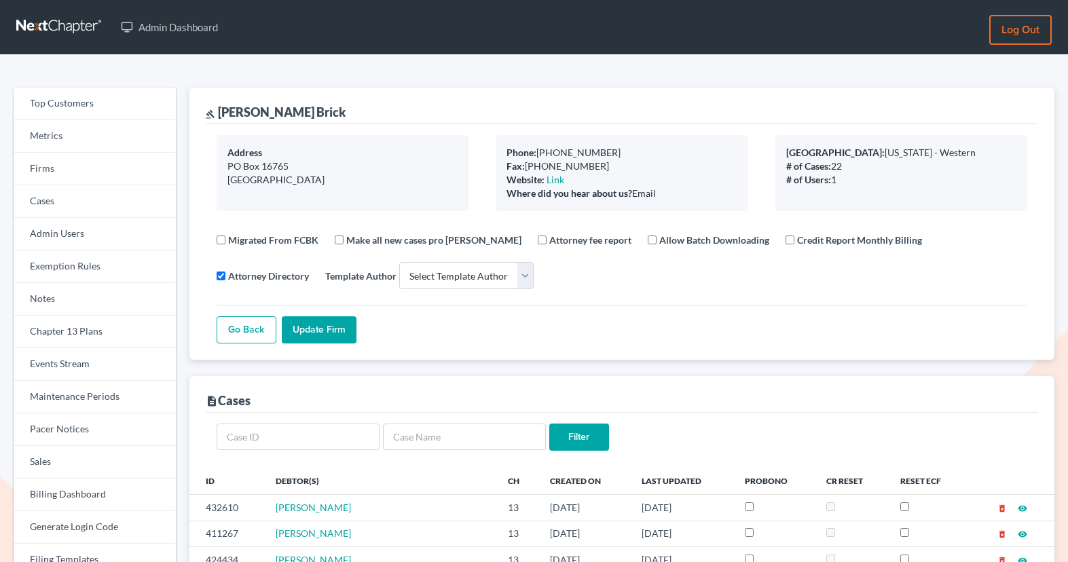
select select
click at [135, 177] on link "Firms" at bounding box center [95, 169] width 162 height 33
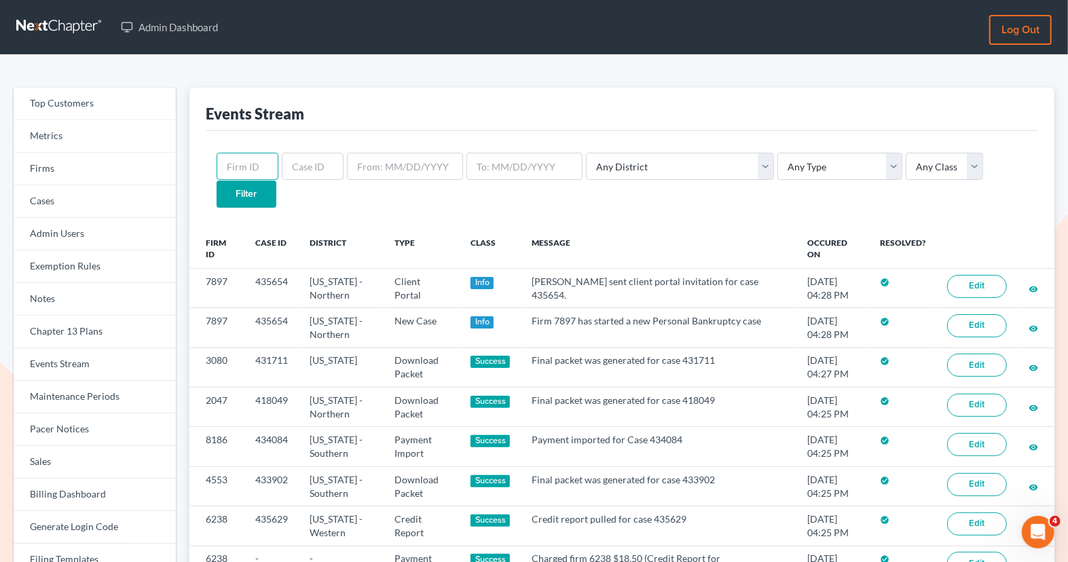
click at [256, 167] on input "text" at bounding box center [248, 166] width 62 height 27
paste input "8362"
type input "8362"
click at [276, 181] on input "Filter" at bounding box center [247, 194] width 60 height 27
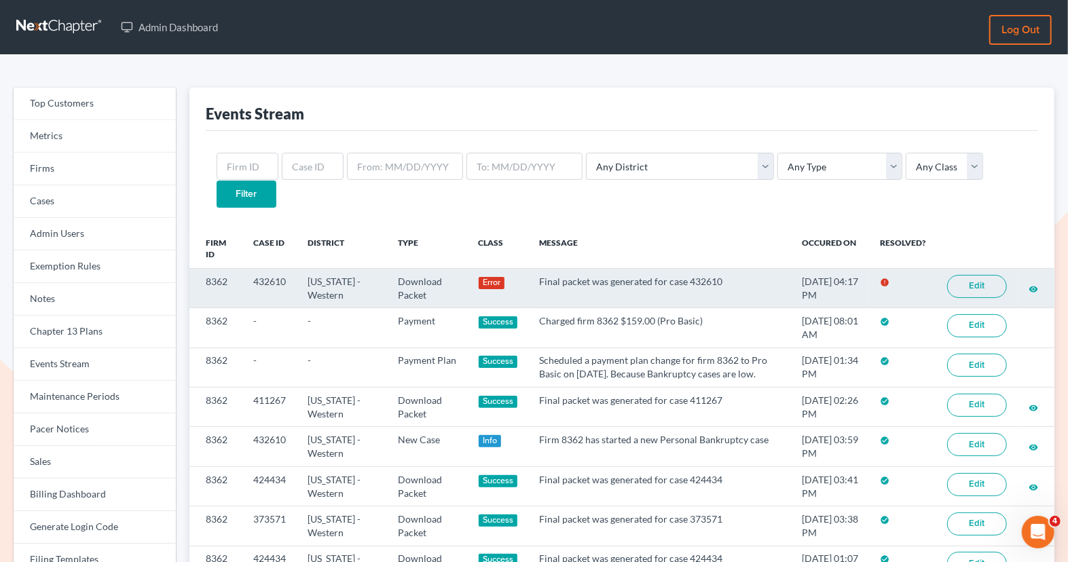
click at [980, 275] on link "Edit" at bounding box center [978, 286] width 60 height 23
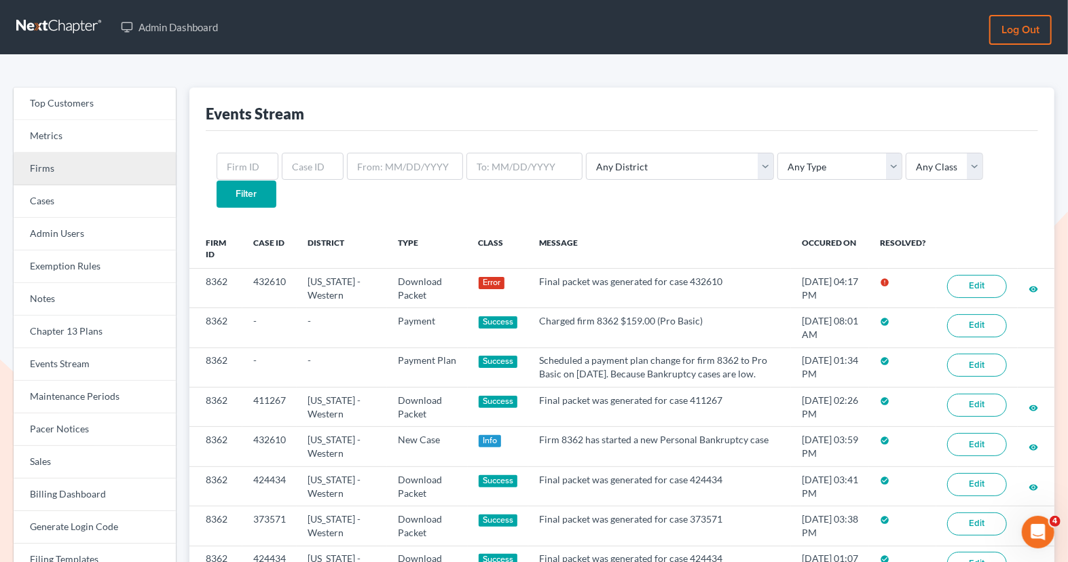
click at [84, 175] on link "Firms" at bounding box center [95, 169] width 162 height 33
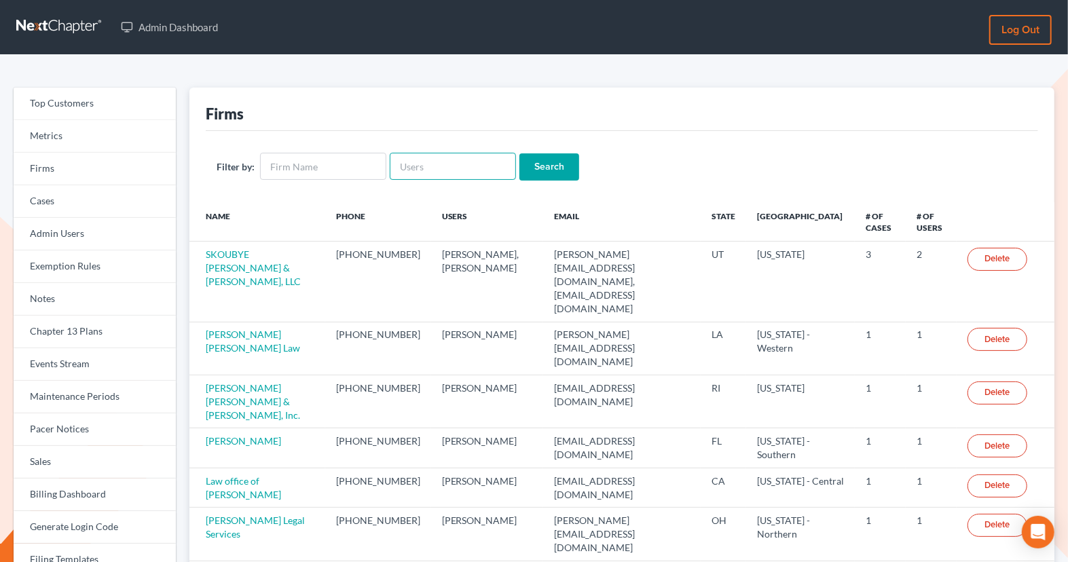
click at [414, 165] on input "text" at bounding box center [453, 166] width 126 height 27
paste input "[EMAIL_ADDRESS][DOMAIN_NAME]"
type input "[EMAIL_ADDRESS][DOMAIN_NAME]"
click at [541, 164] on input "Search" at bounding box center [550, 167] width 60 height 27
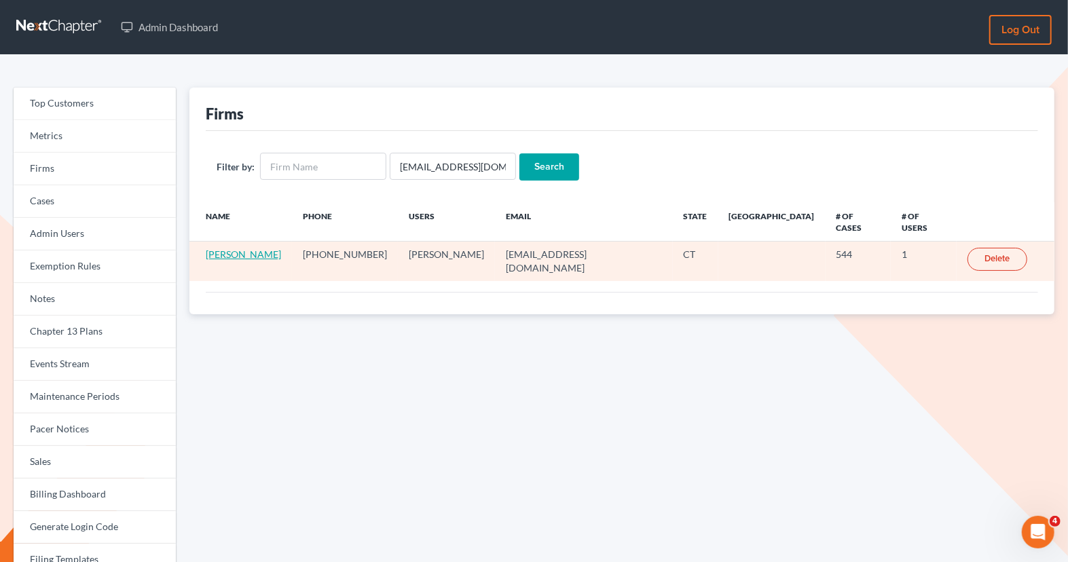
click at [239, 249] on link "[PERSON_NAME]" at bounding box center [243, 255] width 75 height 12
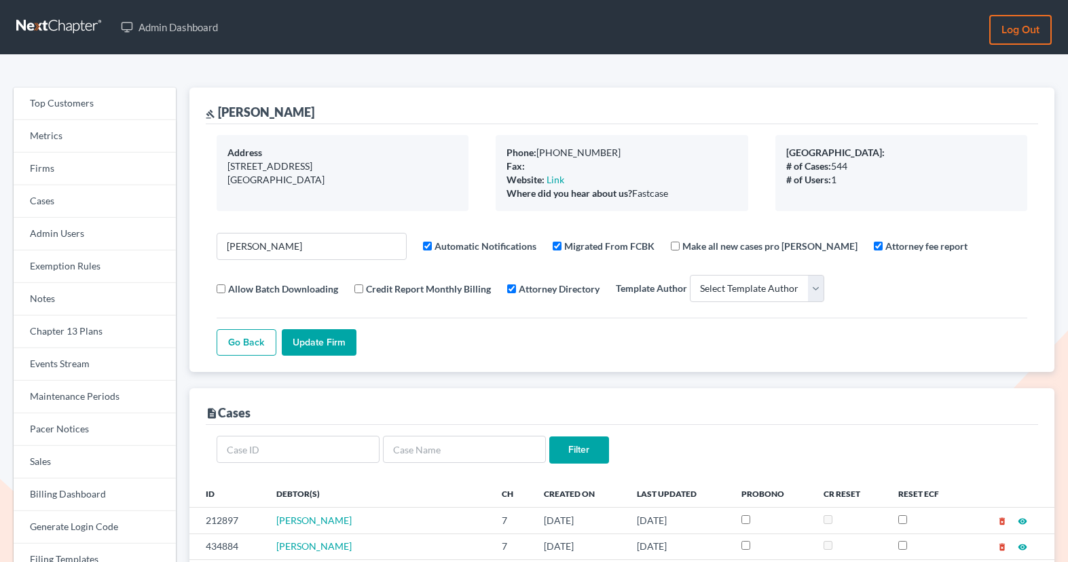
select select
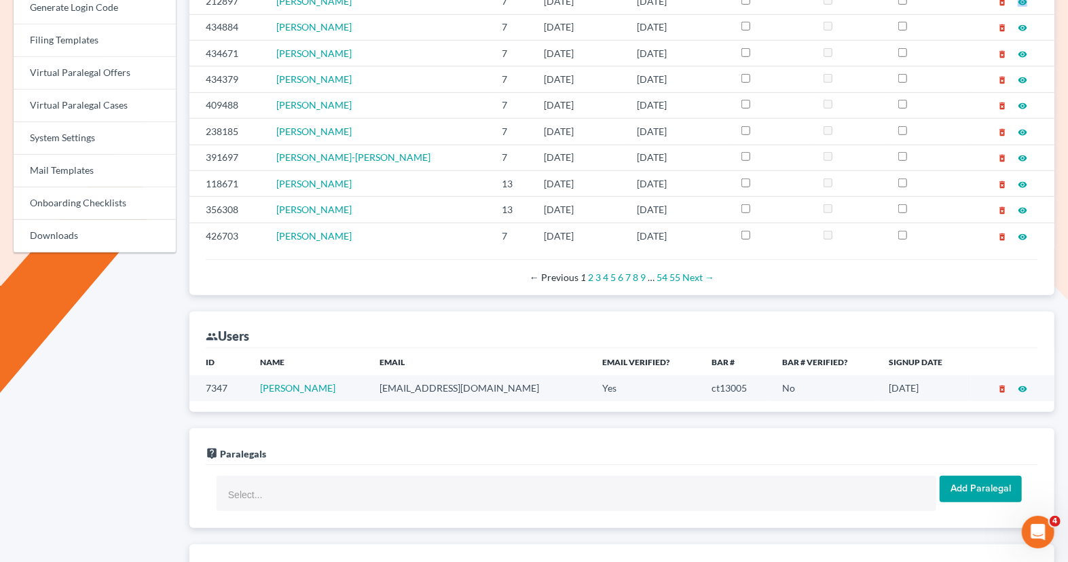
scroll to position [526, 0]
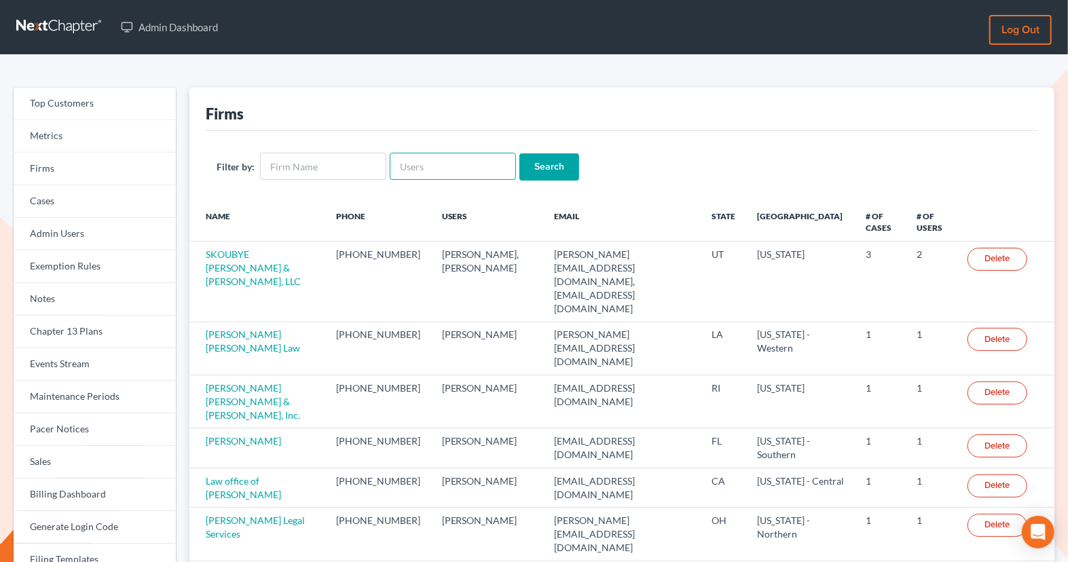
click at [454, 176] on input "text" at bounding box center [453, 166] width 126 height 27
paste input "Consumer Law Attorneys"
type input "Consumer Law Attorneys"
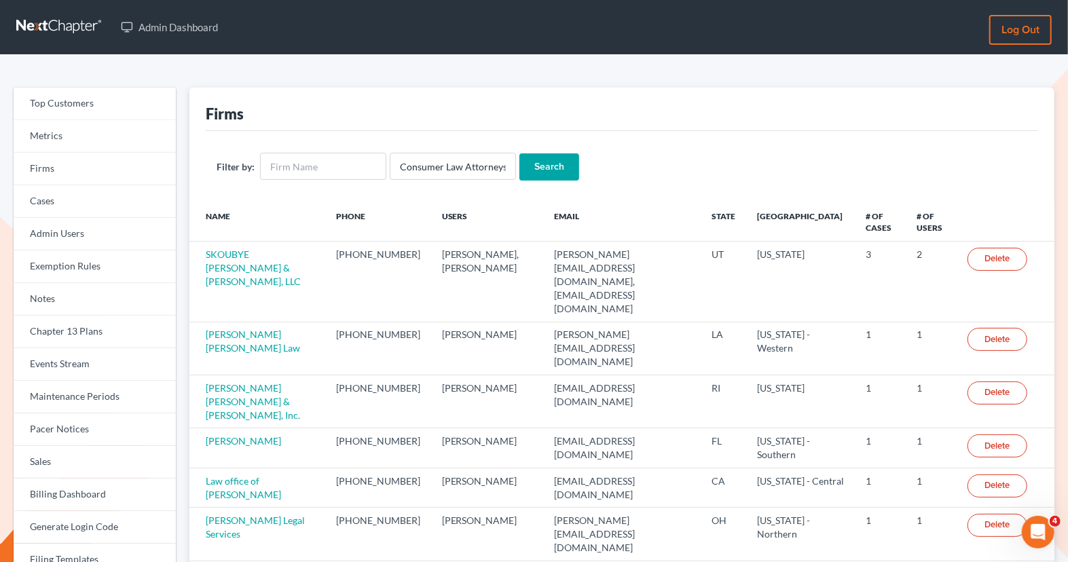
click at [537, 158] on input "Search" at bounding box center [550, 167] width 60 height 27
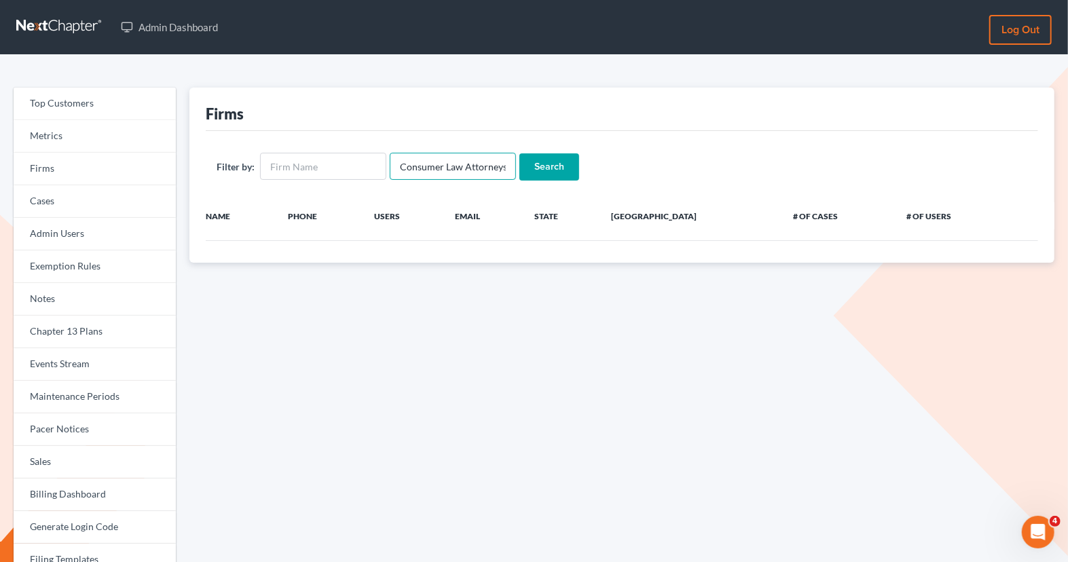
scroll to position [0, 3]
drag, startPoint x: 394, startPoint y: 164, endPoint x: 707, endPoint y: 204, distance: 315.7
click at [708, 205] on div "Firms Filter by: Consumer Law Attorneys Search Name Phone Users Email State Pri…" at bounding box center [622, 175] width 865 height 175
click at [317, 156] on input "text" at bounding box center [323, 166] width 126 height 27
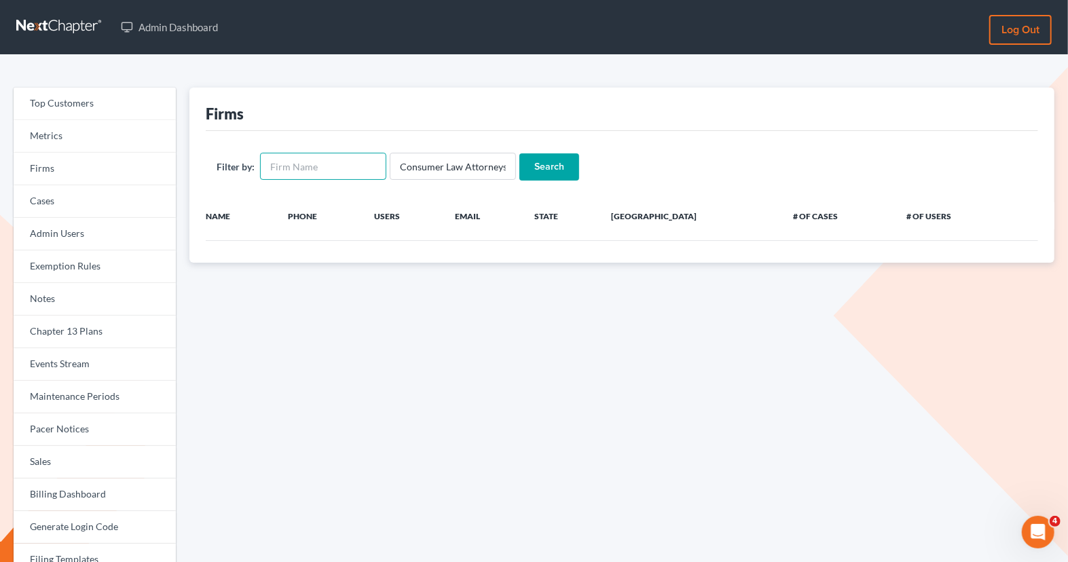
paste input "Consumer Law Attorneys"
type input "Consumer Law Attorneys"
drag, startPoint x: 389, startPoint y: 163, endPoint x: 596, endPoint y: 196, distance: 209.8
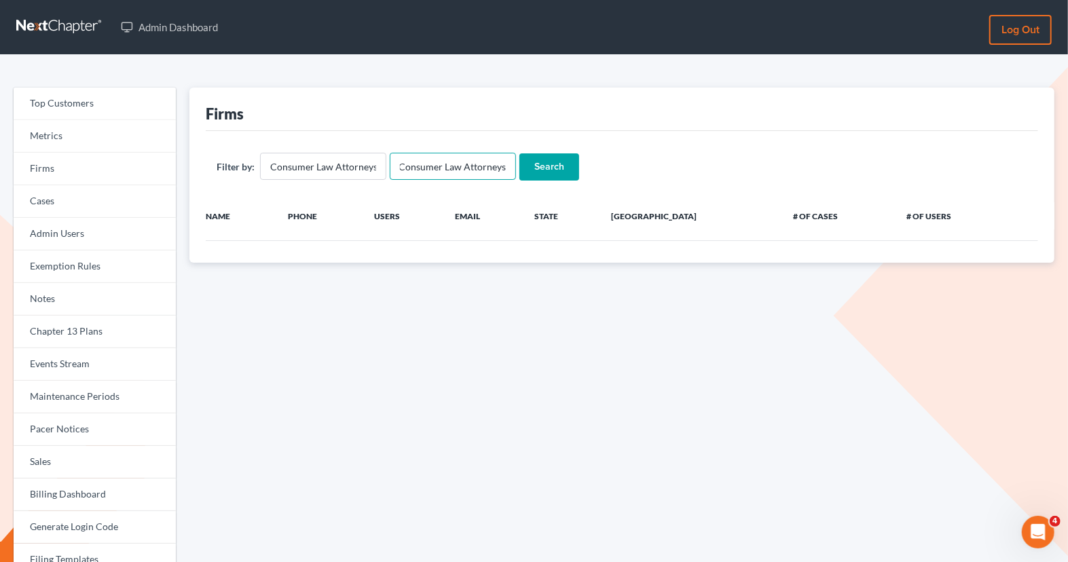
click at [596, 196] on div "Filter by: Consumer Law Attorneys Consumer Law Attorneys Search" at bounding box center [622, 166] width 833 height 71
click at [546, 171] on input "Search" at bounding box center [550, 167] width 60 height 27
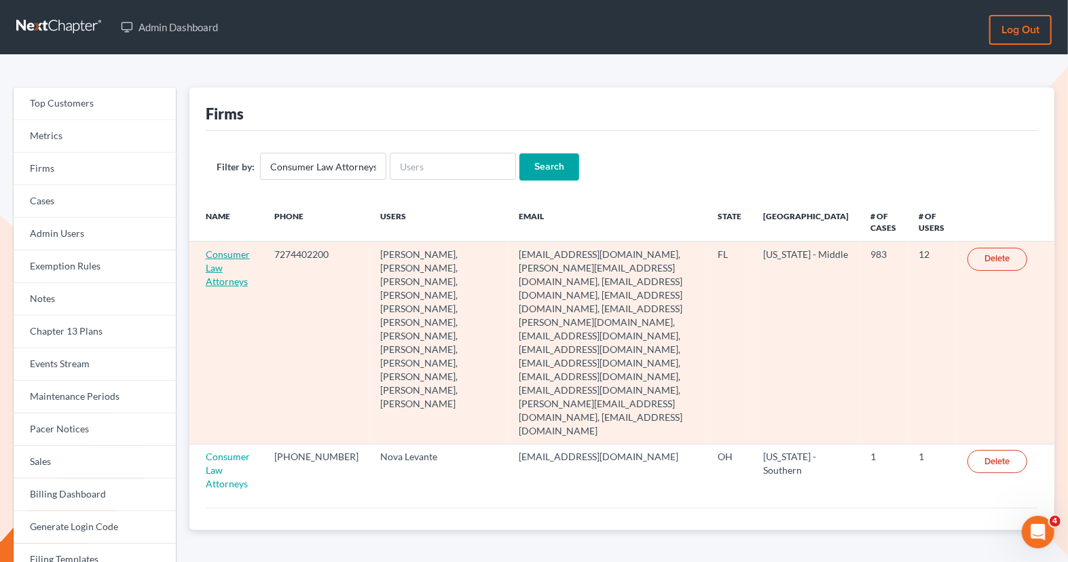
click at [223, 278] on link "Consumer Law Attorneys" at bounding box center [228, 268] width 44 height 39
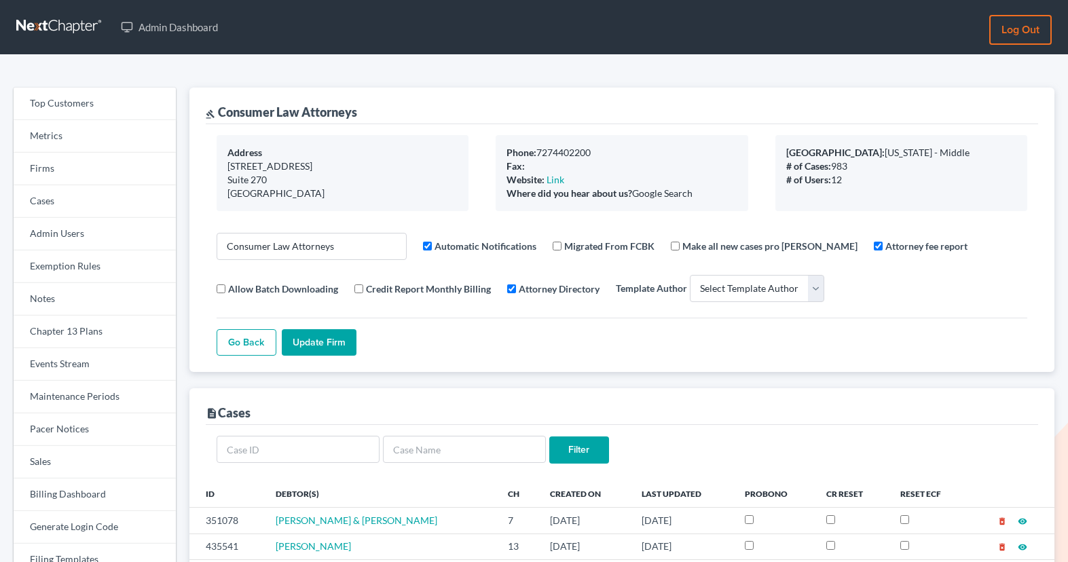
select select
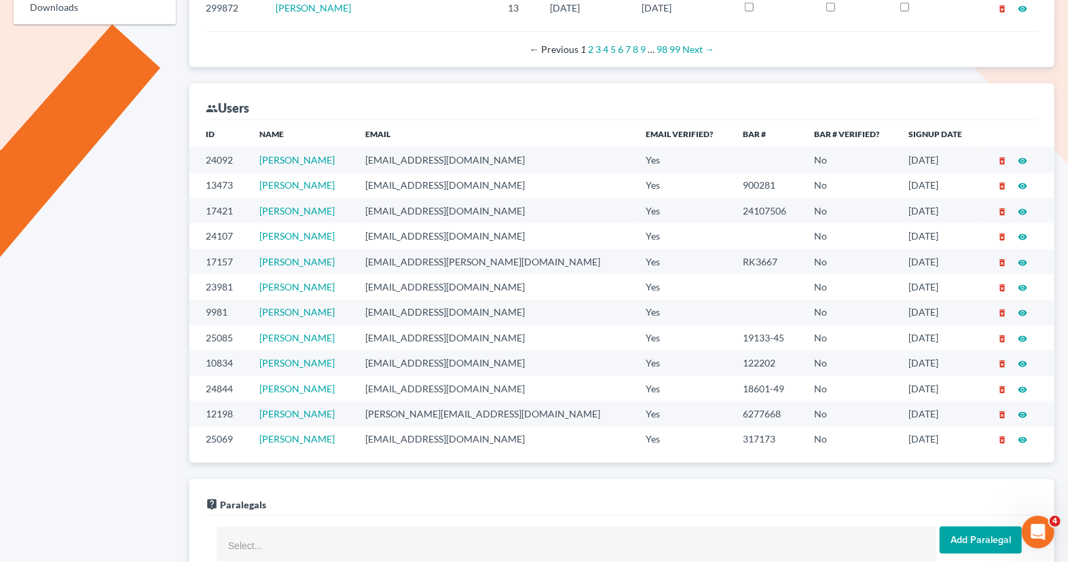
scroll to position [740, 0]
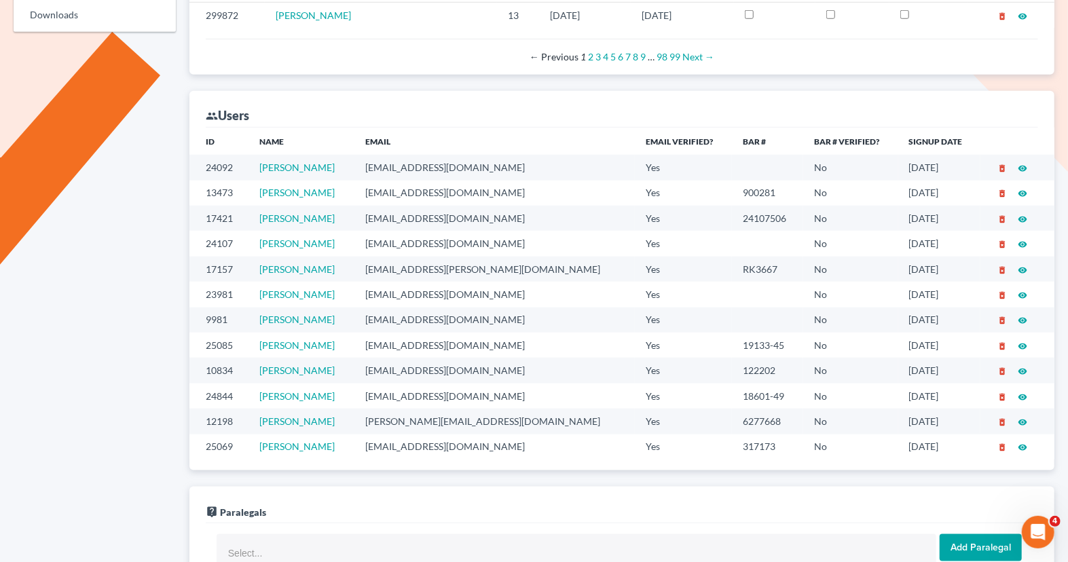
click at [544, 289] on td "pwillis@consumerlawattorneys.com" at bounding box center [495, 294] width 281 height 25
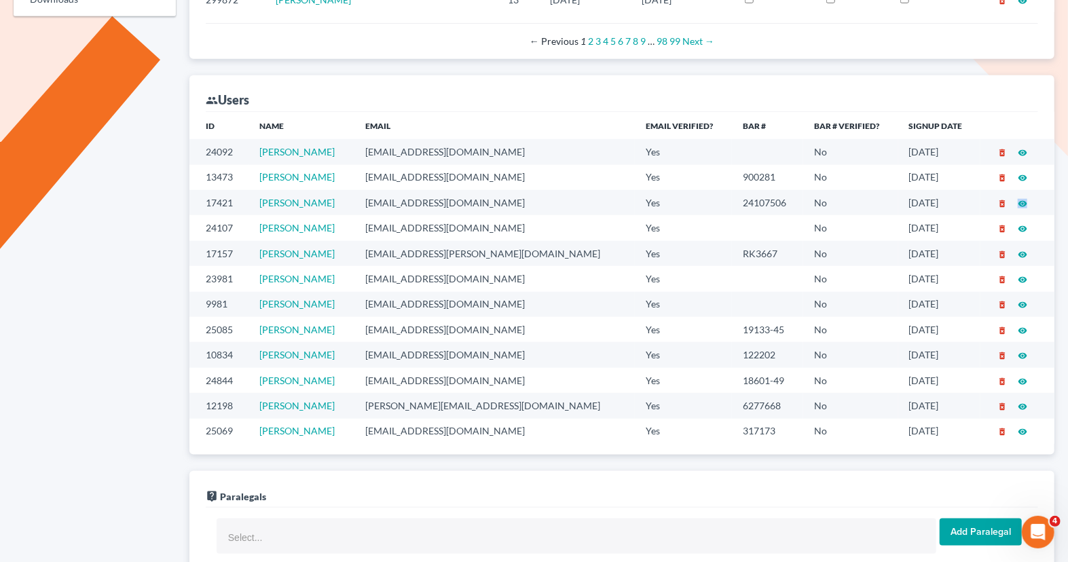
scroll to position [749, 0]
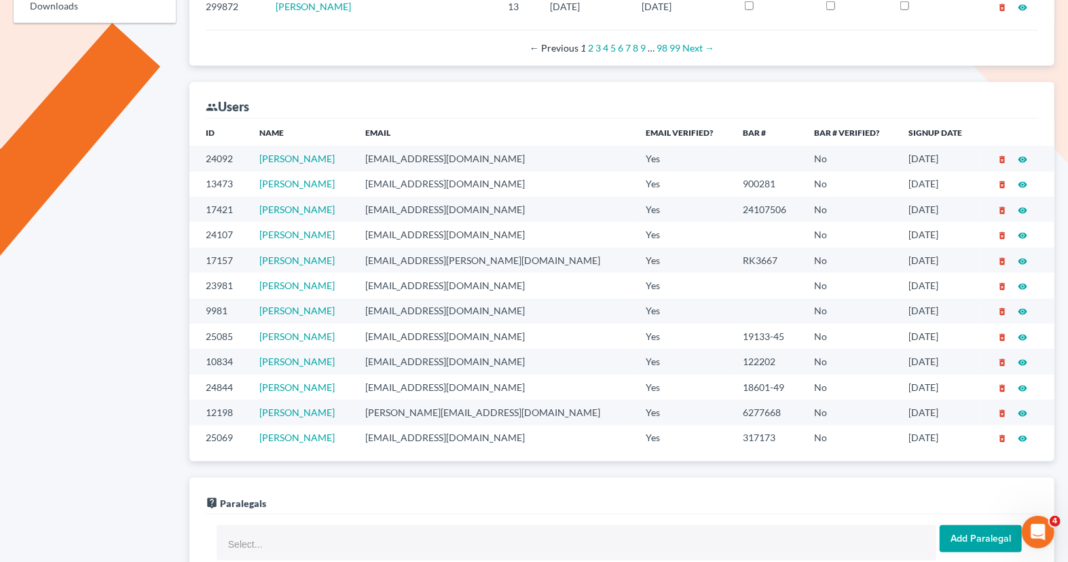
click at [539, 209] on td "efilings@ginsburglawgroup.com" at bounding box center [495, 209] width 281 height 25
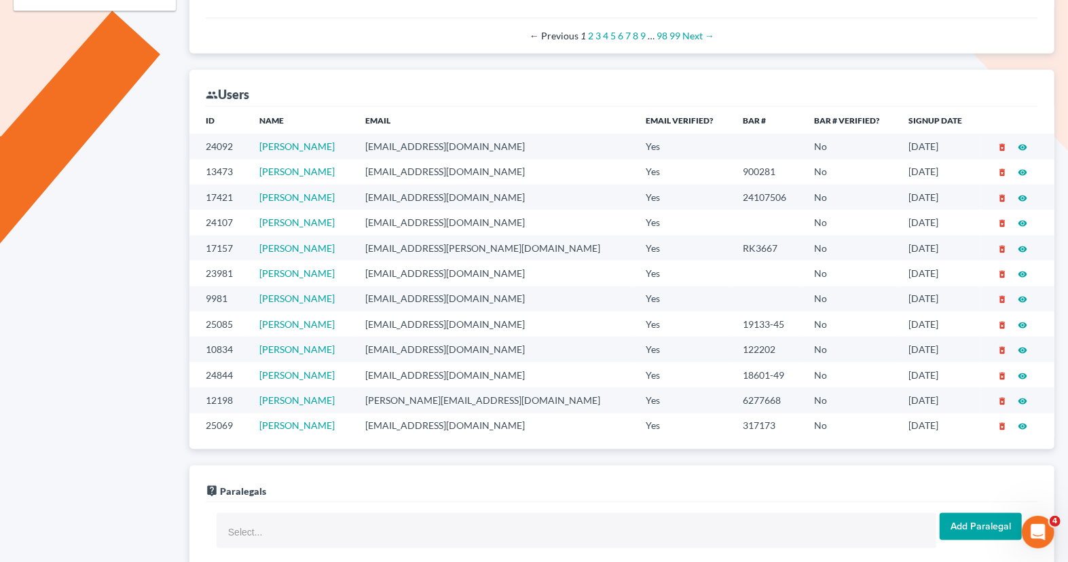
scroll to position [766, 0]
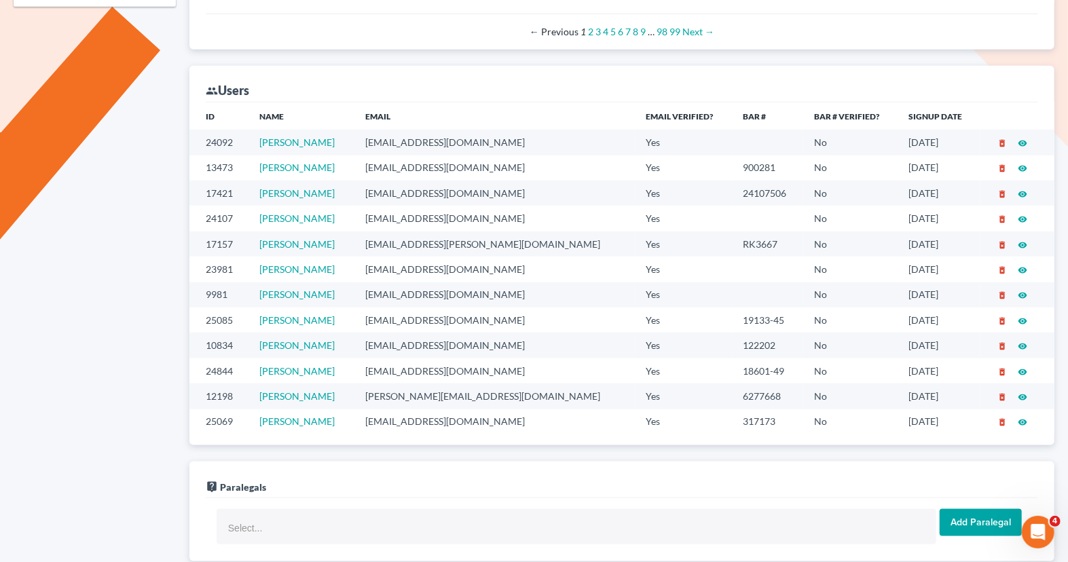
click at [532, 193] on td "efilings@ginsburglawgroup.com" at bounding box center [495, 193] width 281 height 25
click at [524, 190] on td "efilings@ginsburglawgroup.com" at bounding box center [495, 194] width 281 height 25
drag, startPoint x: 533, startPoint y: 190, endPoint x: 371, endPoint y: 190, distance: 161.7
click at [370, 190] on tr "17421 Amy Ginsburg efilings@ginsburglawgroup.com Yes 24107506 No 09/07/2022 del…" at bounding box center [622, 194] width 865 height 25
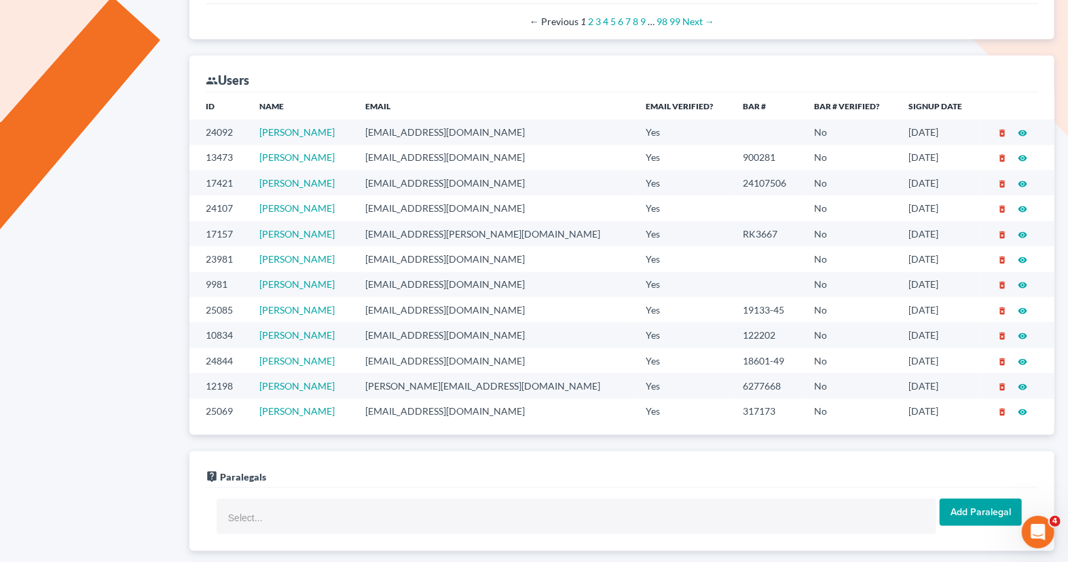
scroll to position [785, 0]
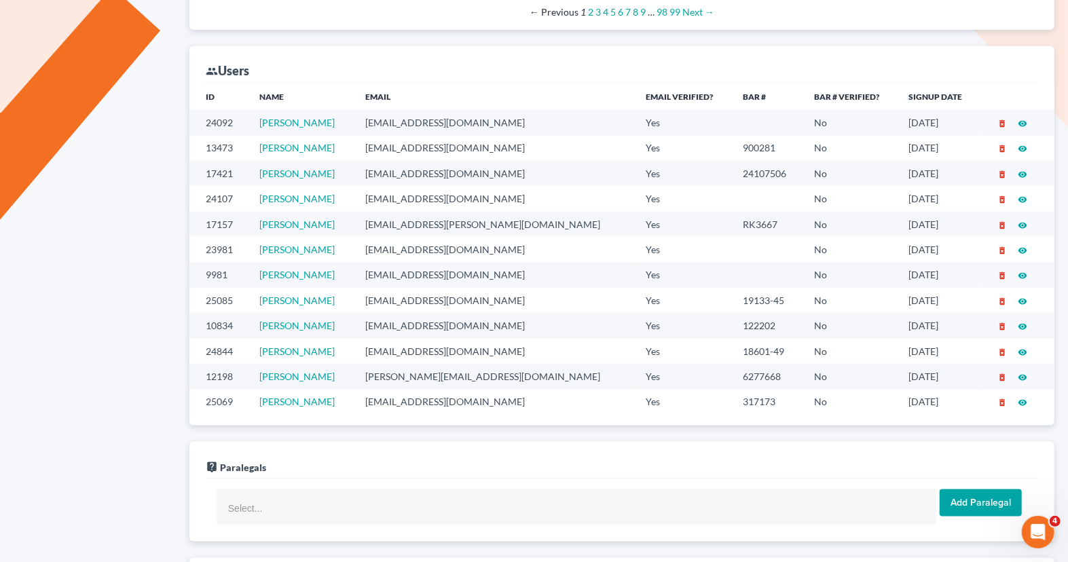
copy tr "efilings@ginsburglawgroup.com"
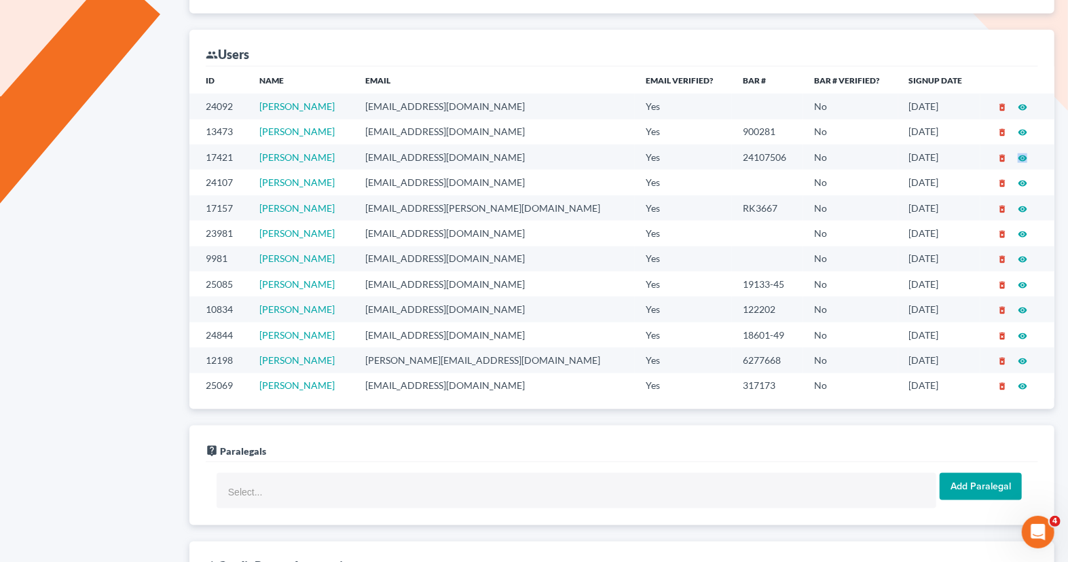
scroll to position [795, 0]
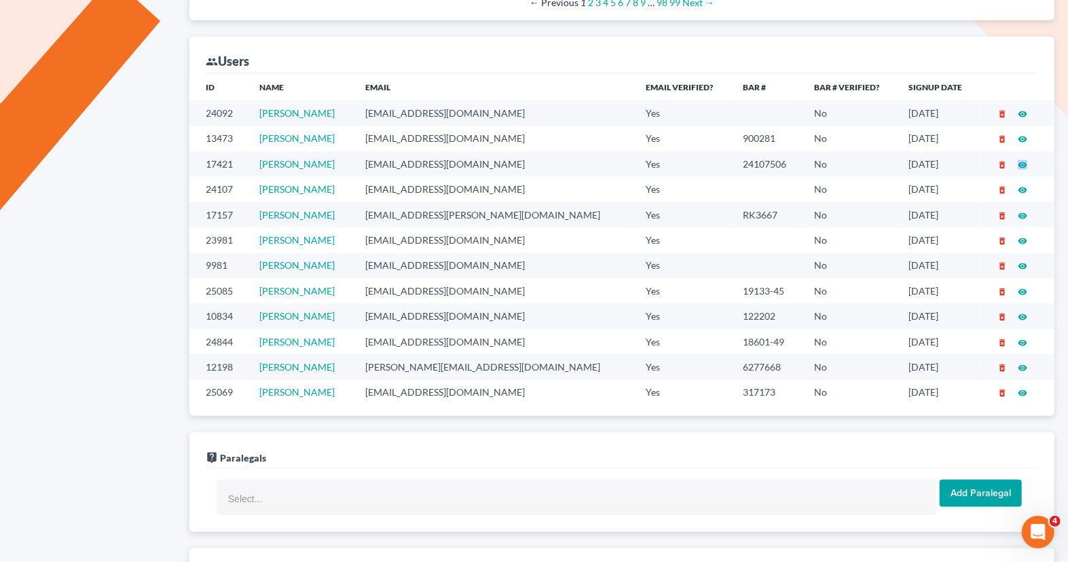
drag, startPoint x: 547, startPoint y: 231, endPoint x: 380, endPoint y: 232, distance: 167.1
click at [380, 232] on td "pwillis@consumerlawattorneys.com" at bounding box center [495, 240] width 281 height 25
copy td "pwillis@consumerlawattorneys.com"
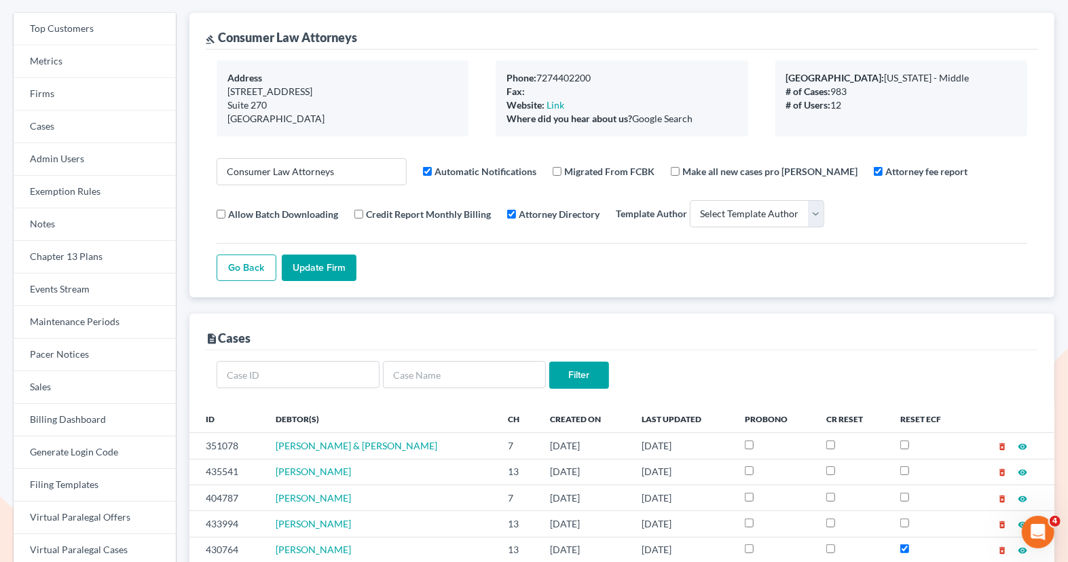
scroll to position [0, 0]
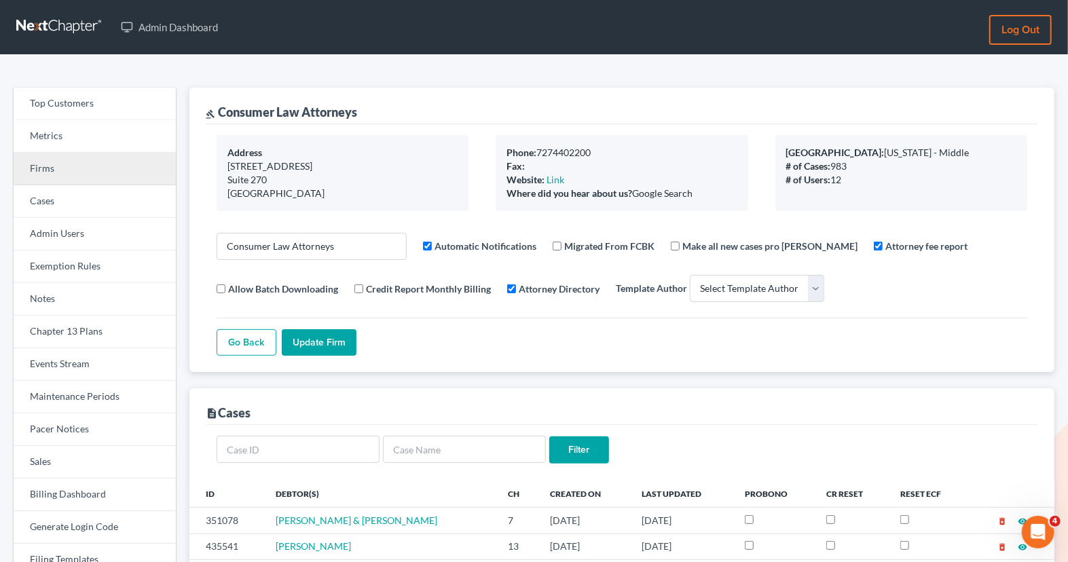
click at [86, 162] on link "Firms" at bounding box center [95, 169] width 162 height 33
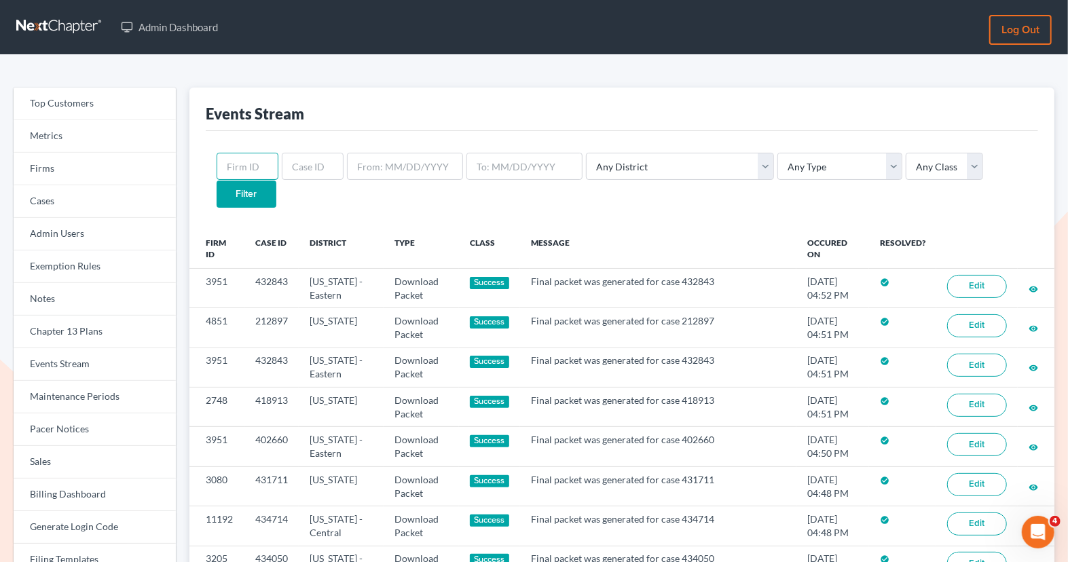
click at [225, 168] on input "text" at bounding box center [248, 166] width 62 height 27
paste input "6363"
type input "6363"
click at [276, 181] on input "Filter" at bounding box center [247, 194] width 60 height 27
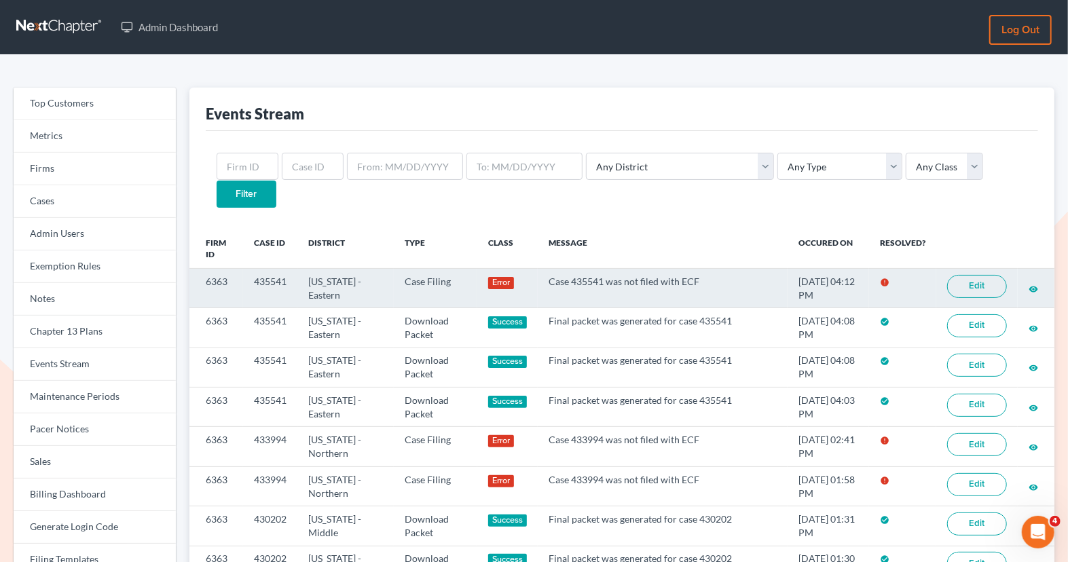
click at [961, 275] on link "Edit" at bounding box center [978, 286] width 60 height 23
click at [975, 275] on link "Edit" at bounding box center [978, 286] width 60 height 23
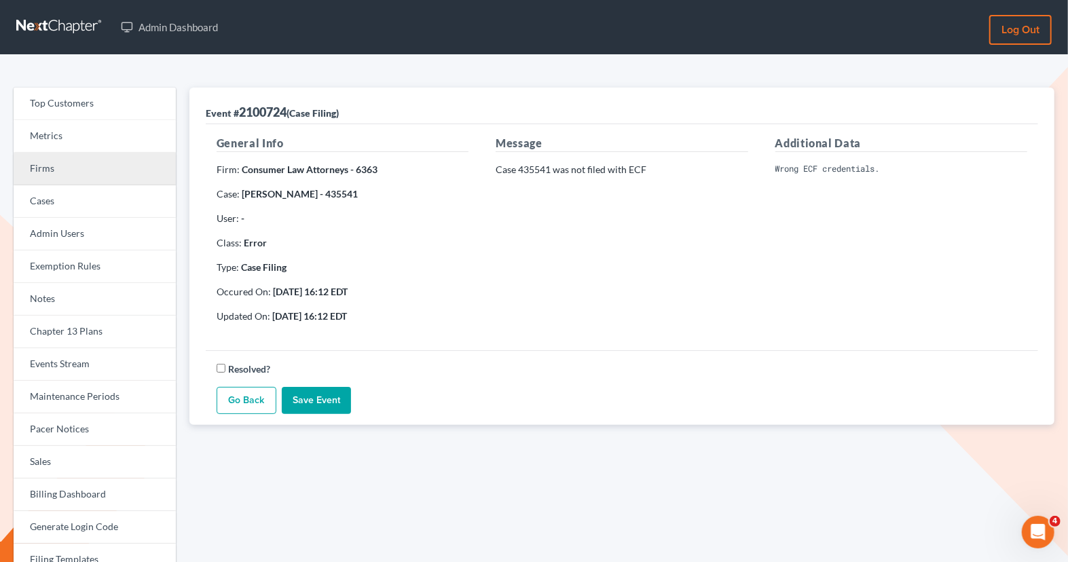
click at [74, 157] on link "Firms" at bounding box center [95, 169] width 162 height 33
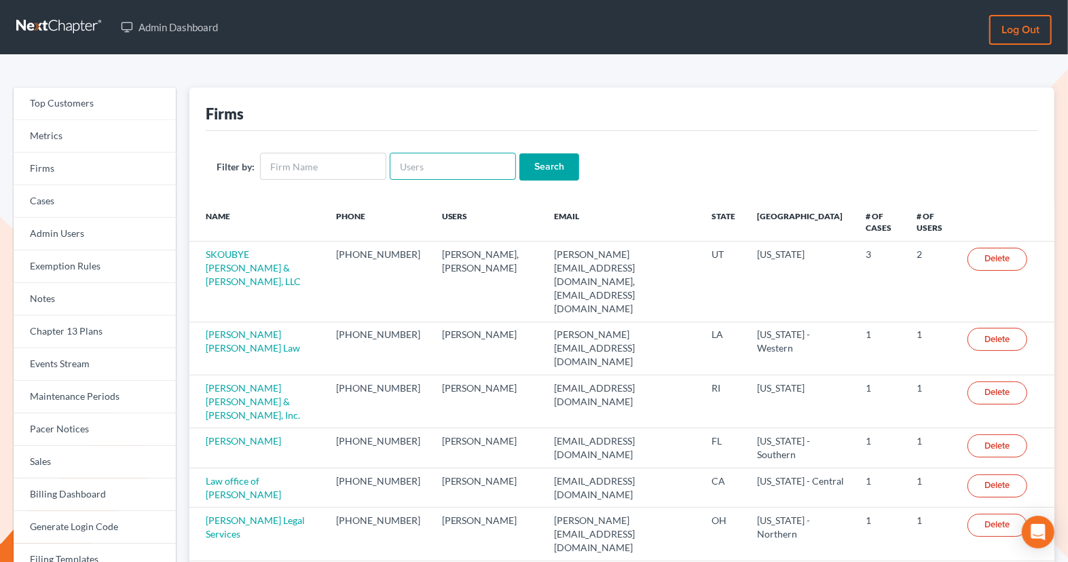
click at [442, 162] on input "text" at bounding box center [453, 166] width 126 height 27
paste input "pwillis@consumerlawattorneys.com"
type input "pwillis@consumerlawattorneys.com"
click at [486, 165] on input "text" at bounding box center [453, 166] width 126 height 27
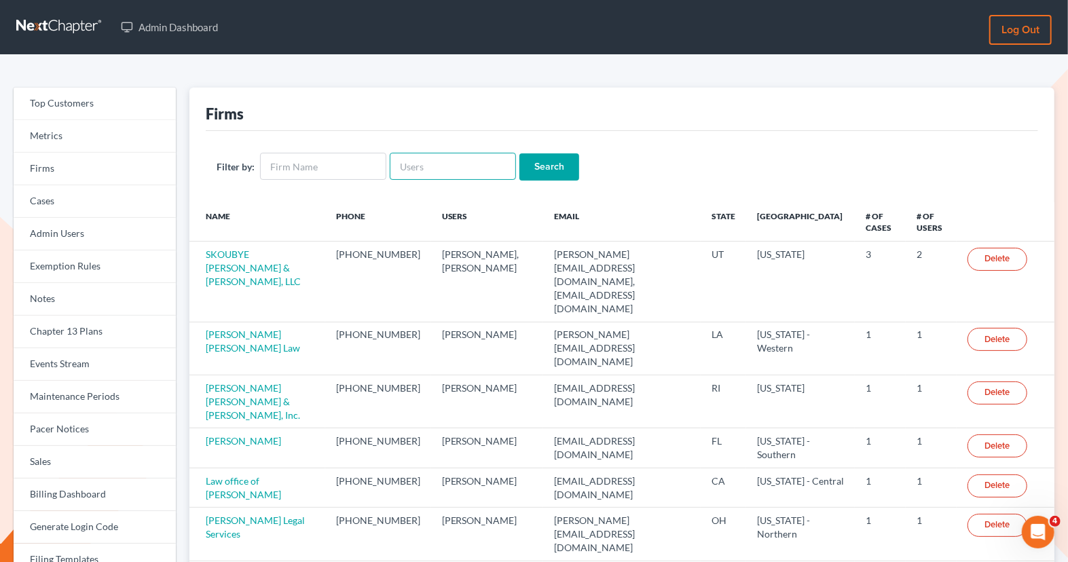
paste input "[EMAIL_ADDRESS][DOMAIN_NAME]"
type input "[EMAIL_ADDRESS][DOMAIN_NAME]"
click at [559, 171] on input "Search" at bounding box center [550, 167] width 60 height 27
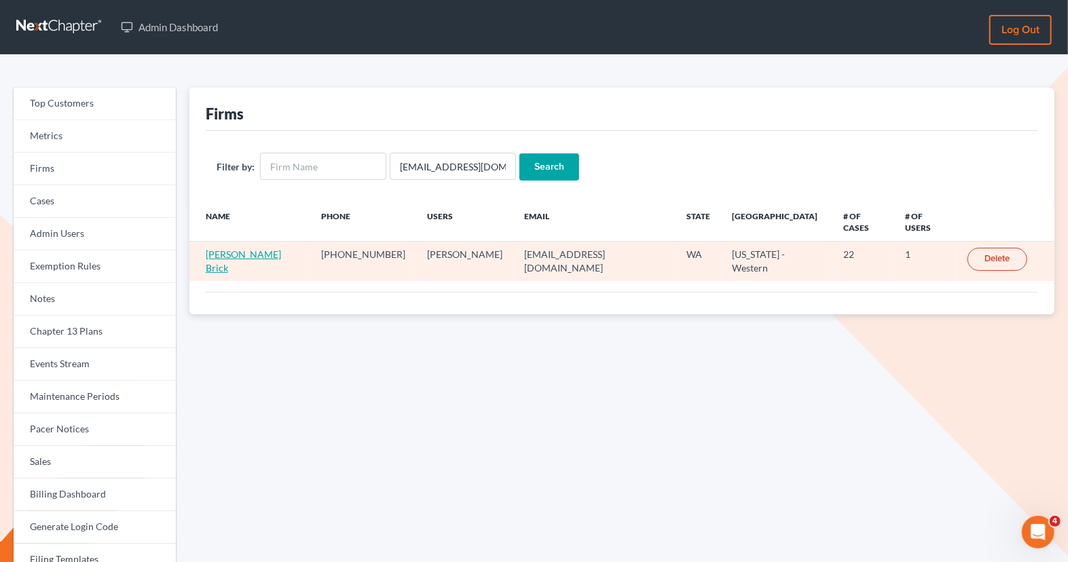
click at [261, 249] on link "Patrick H. Brick" at bounding box center [243, 261] width 75 height 25
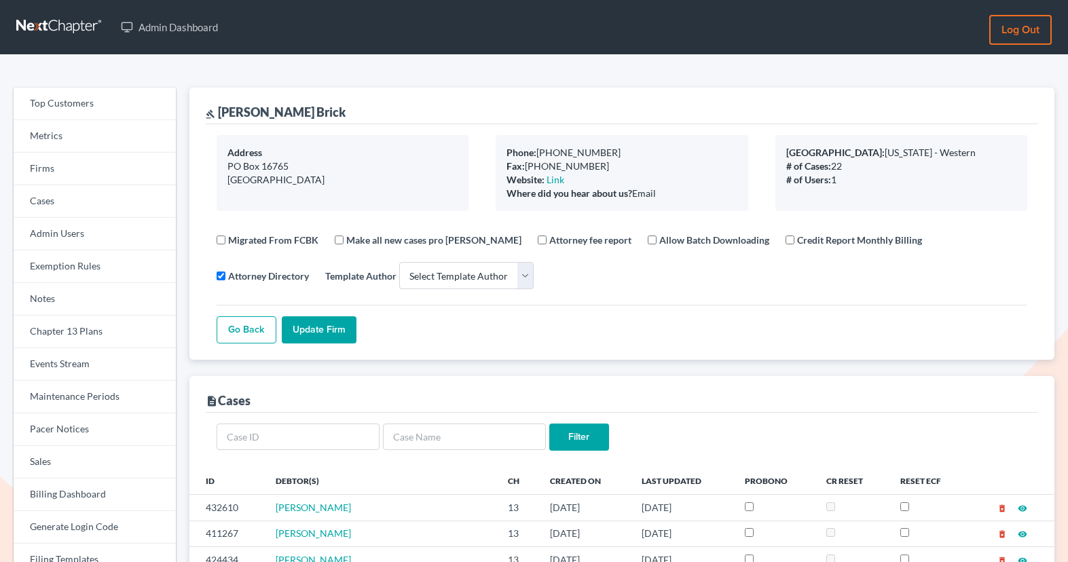
select select
click at [62, 154] on link "Firms" at bounding box center [95, 169] width 162 height 33
